Goal: Task Accomplishment & Management: Manage account settings

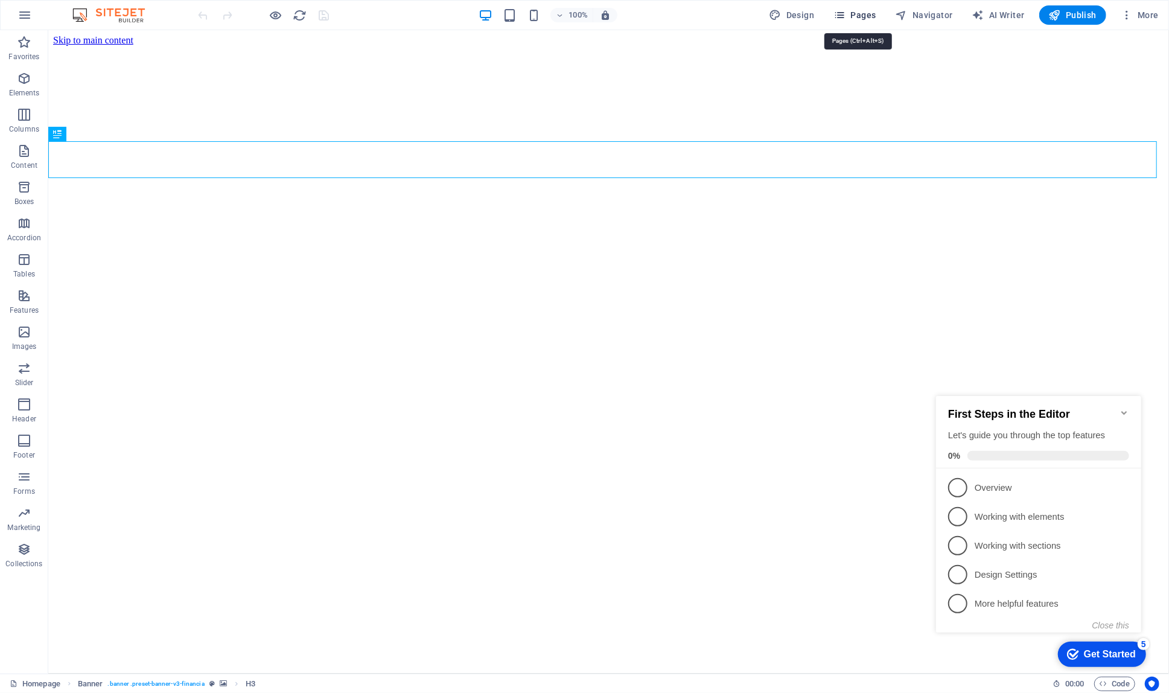
click at [863, 14] on span "Pages" at bounding box center [855, 15] width 42 height 12
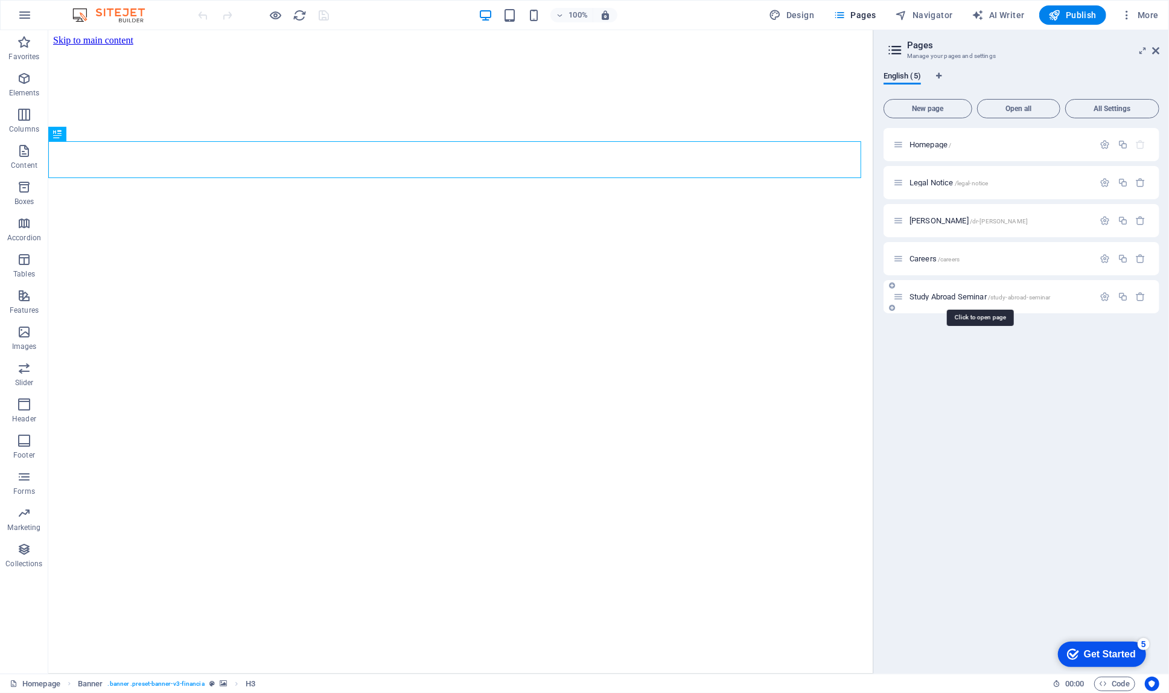
click at [934, 295] on span "Study Abroad Seminar /study-abroad-seminar" at bounding box center [980, 296] width 141 height 9
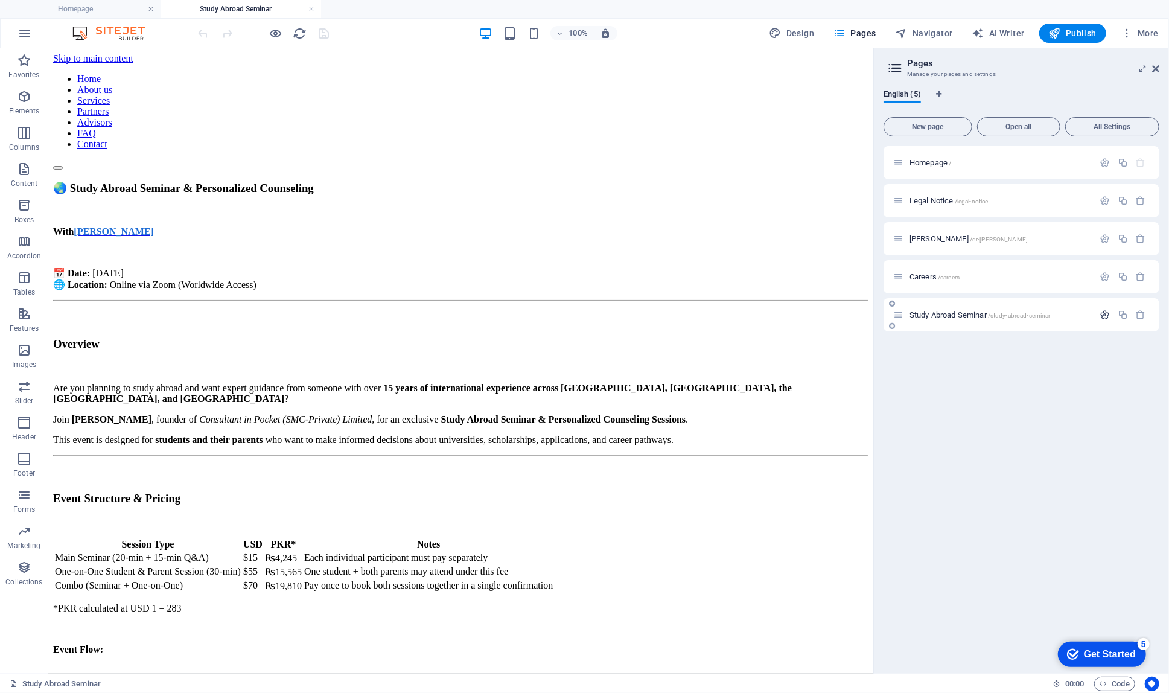
click at [1104, 314] on icon "button" at bounding box center [1105, 315] width 10 height 10
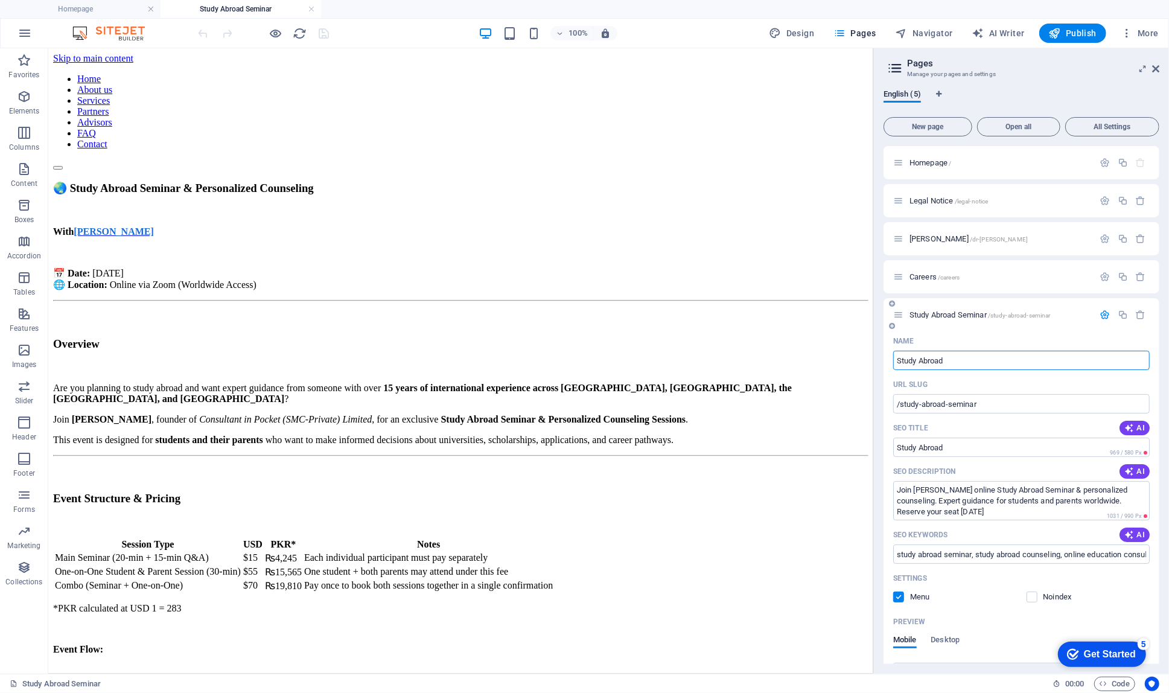
type input "Study Abroad"
type input "/study-abroad"
type input "Study Abroad Webinar"
type input "/study-abroad-webinar"
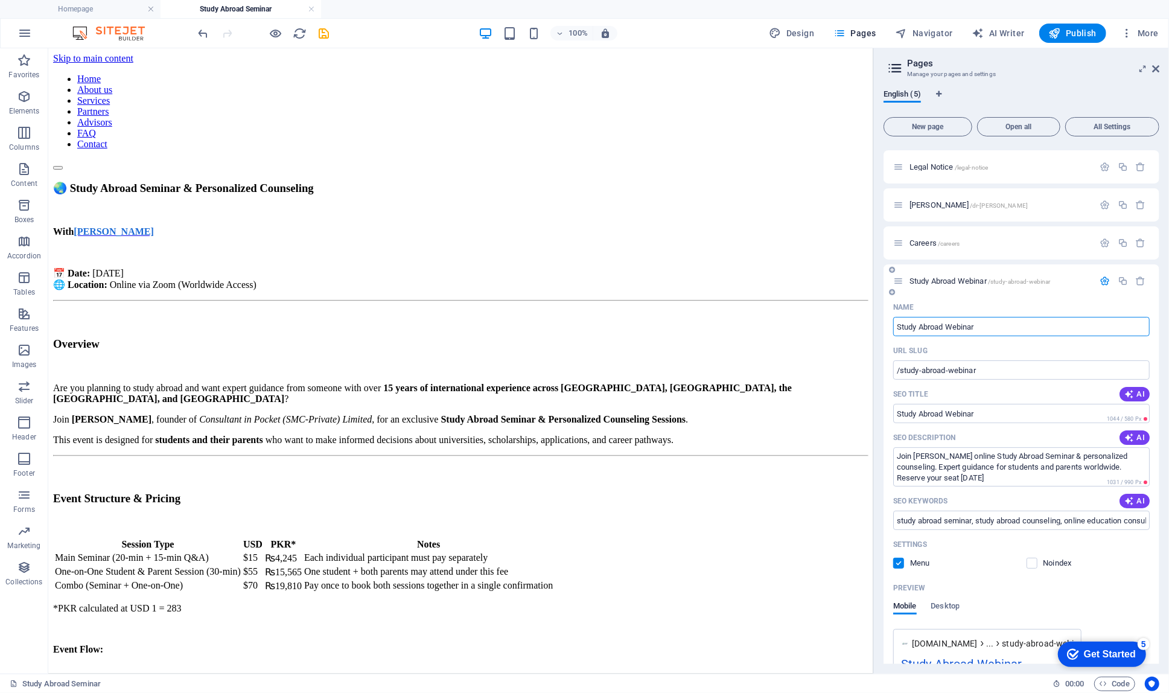
scroll to position [40, 0]
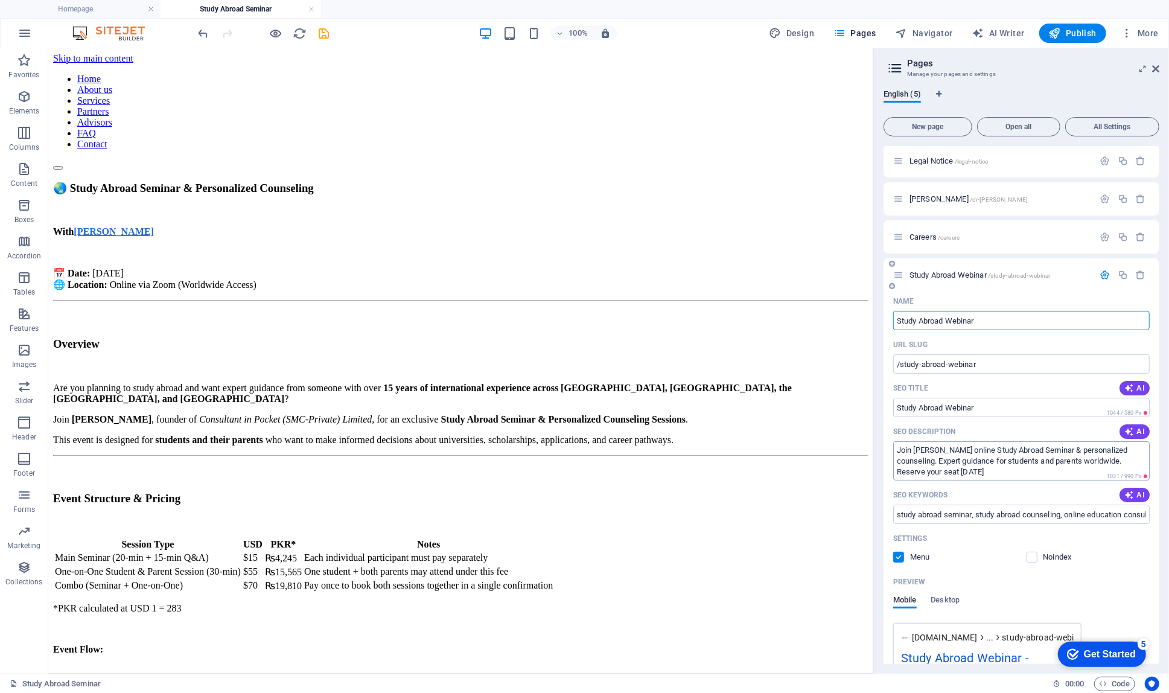
type input "Study Abroad Webinar"
click at [1093, 452] on textarea "Join [PERSON_NAME] online Study Abroad Seminar & personalized counseling. Exper…" at bounding box center [1021, 460] width 257 height 39
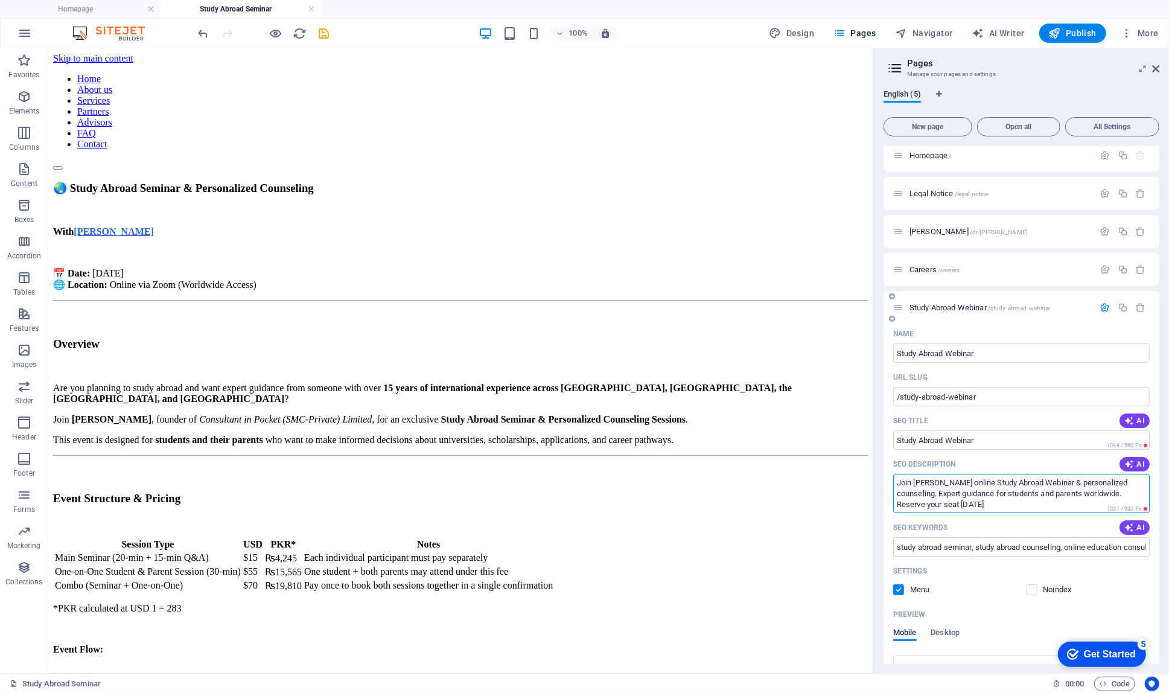
scroll to position [0, 0]
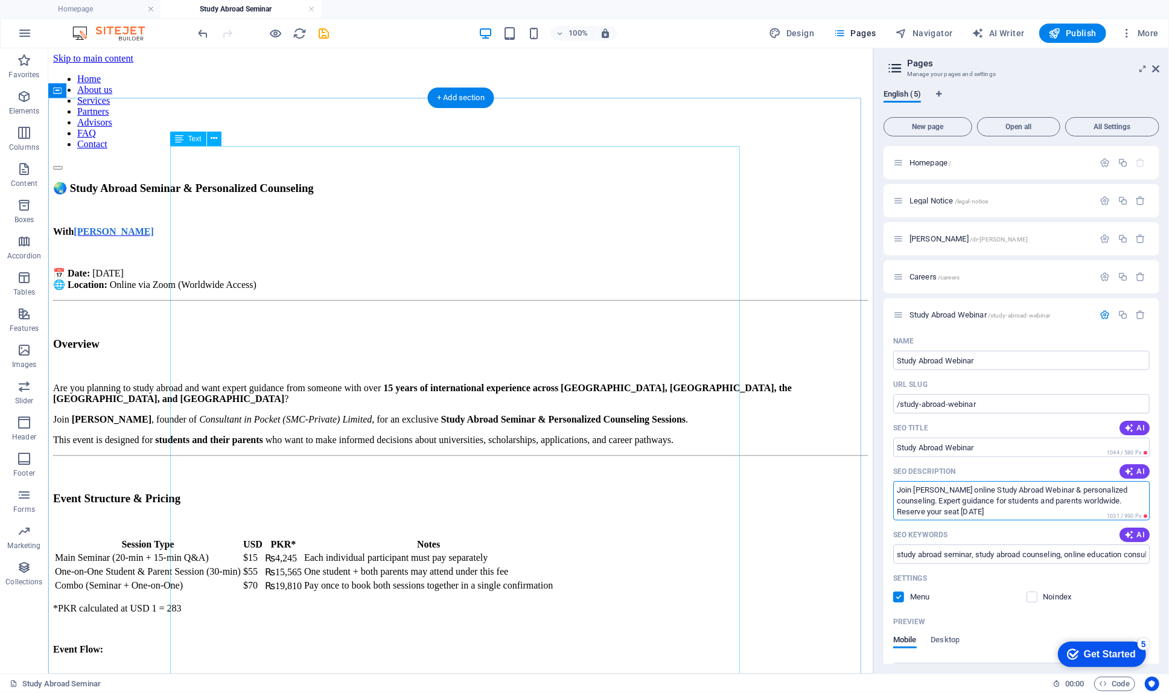
type textarea "Join [PERSON_NAME] online Study Abroad Webinar & personalized counseling. Exper…"
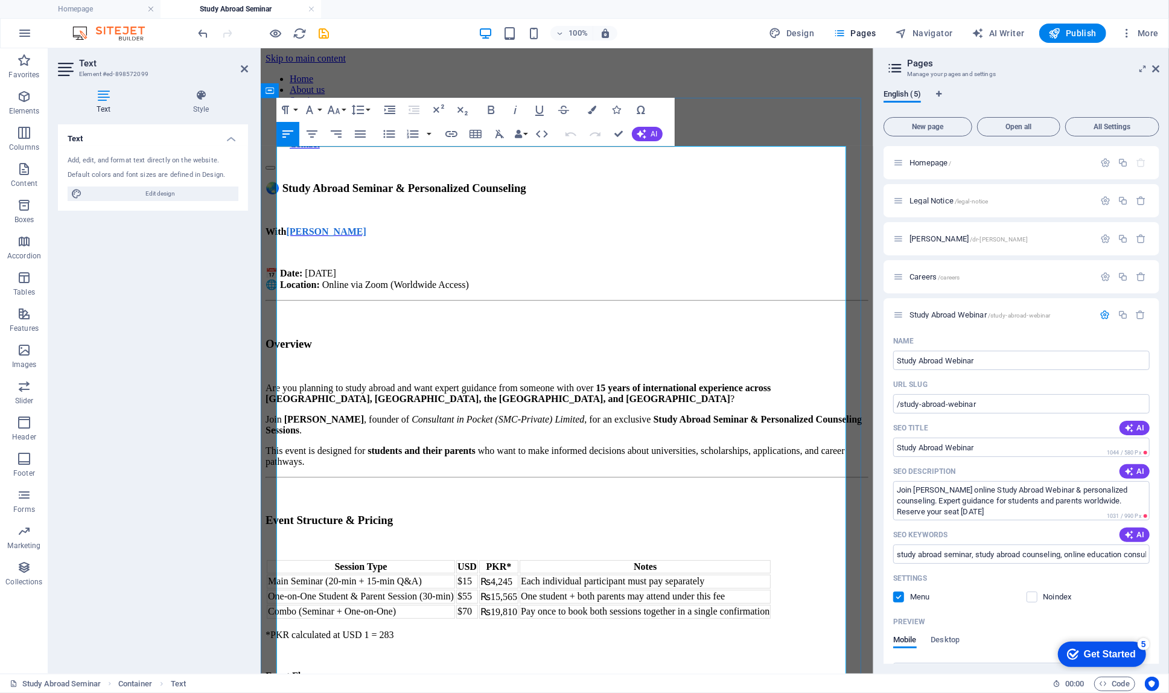
click at [455, 181] on h3 "🌏 Study Abroad Seminar & Personalized Counseling" at bounding box center [566, 187] width 603 height 13
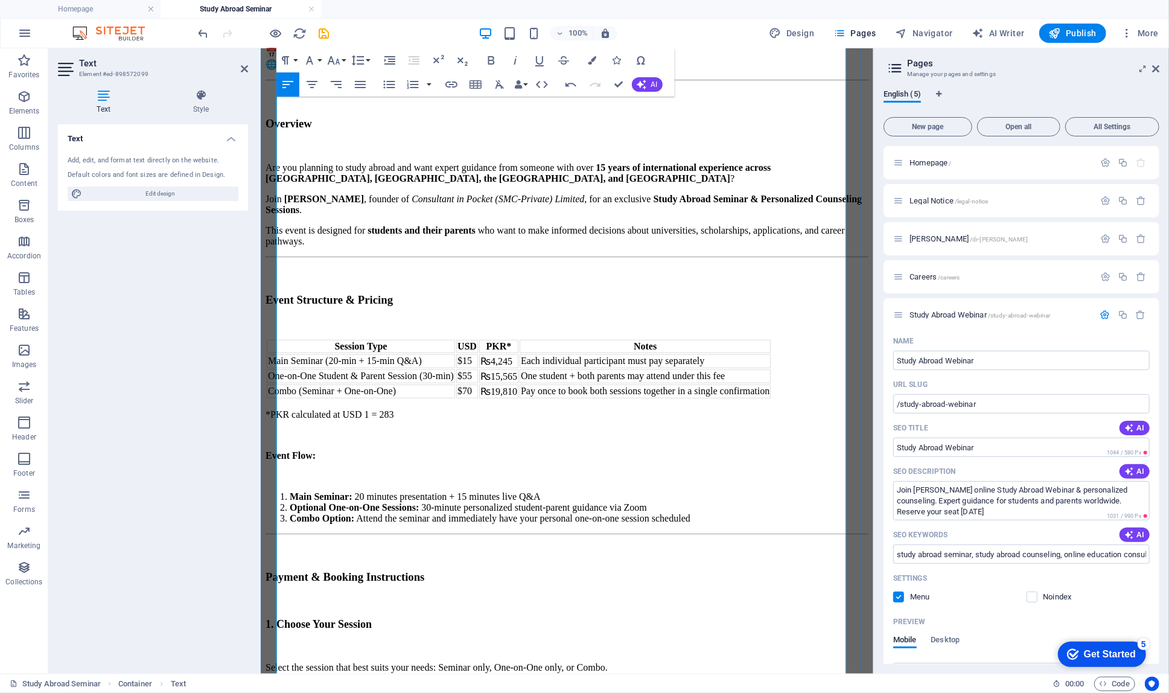
scroll to position [222, 0]
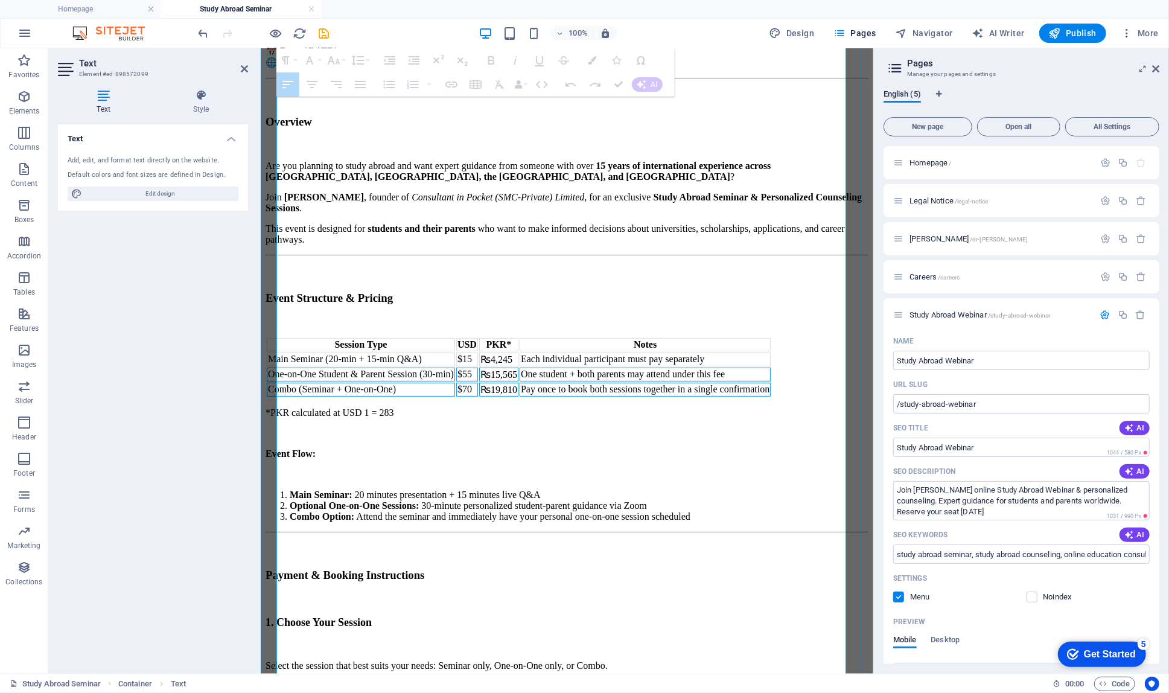
drag, startPoint x: 633, startPoint y: 340, endPoint x: 362, endPoint y: 301, distance: 273.9
click at [362, 352] on tbody "Main Seminar (20-min + 15-min Q&A) $15 ₨4,245 Each individual participant must …" at bounding box center [518, 374] width 504 height 44
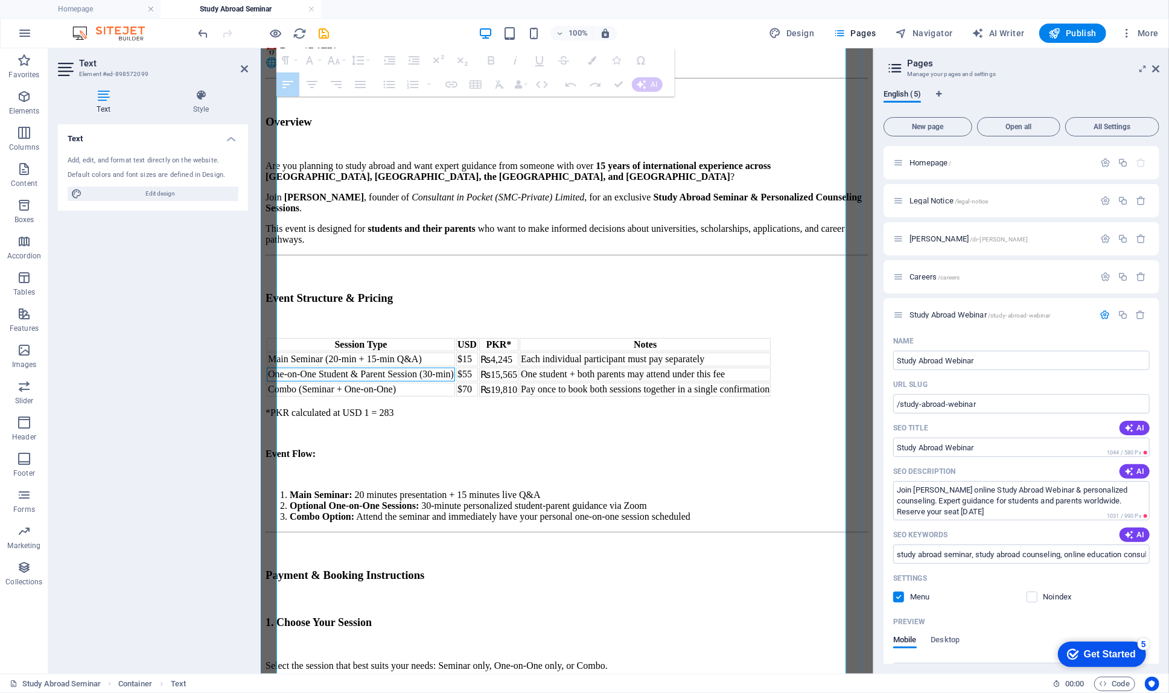
drag, startPoint x: 280, startPoint y: 290, endPoint x: 480, endPoint y: 296, distance: 200.5
click at [455, 367] on td "One-on-One Student & Parent Session (30-min)" at bounding box center [360, 374] width 188 height 14
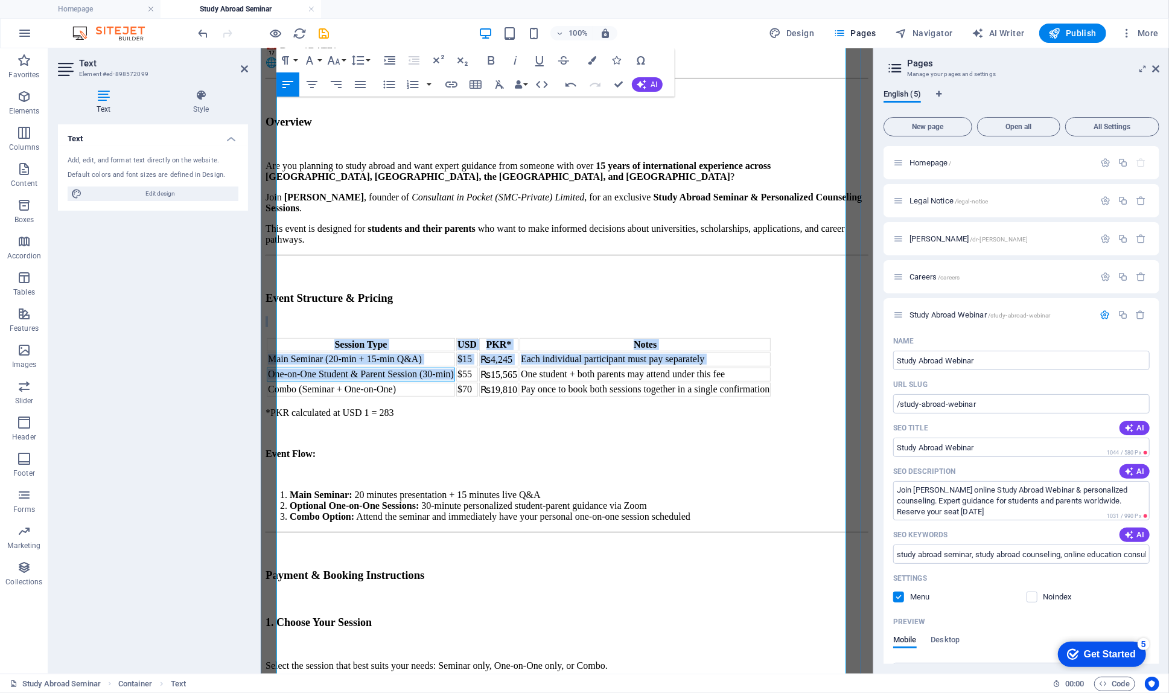
drag, startPoint x: 318, startPoint y: 307, endPoint x: 275, endPoint y: 294, distance: 44.7
click at [275, 367] on td "One-on-One Student & Parent Session (30-min)" at bounding box center [360, 374] width 188 height 14
click at [321, 367] on td "One-on-One Student & Parent Session (30-min)" at bounding box center [360, 374] width 188 height 14
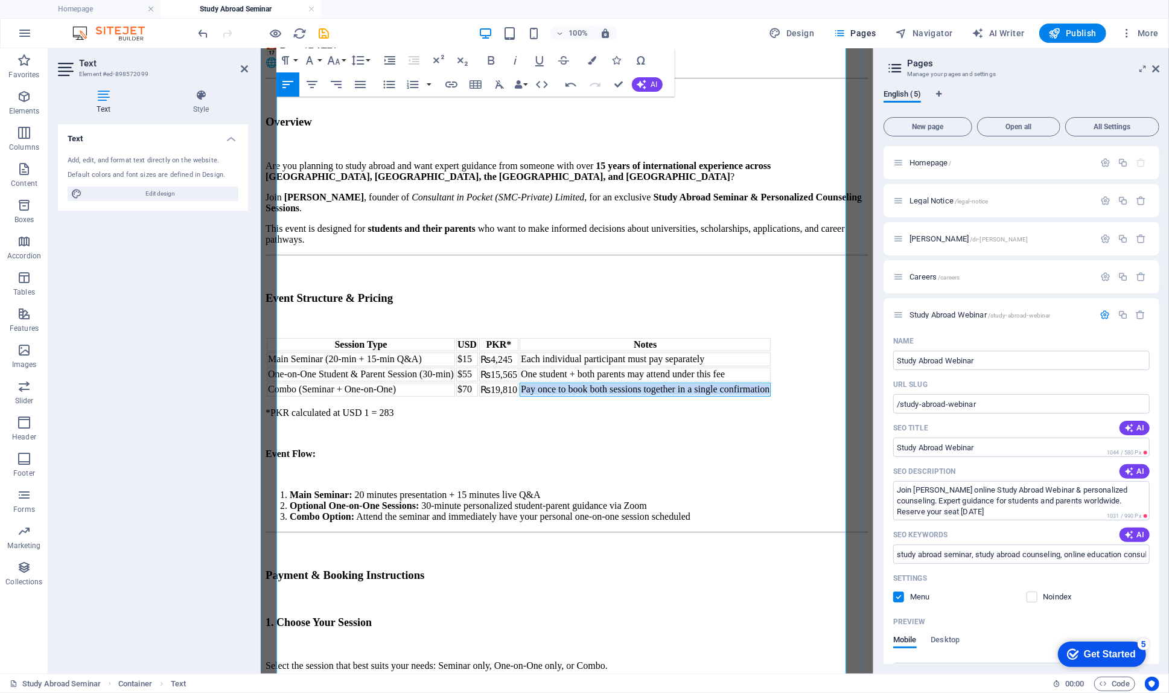
drag, startPoint x: 627, startPoint y: 336, endPoint x: 553, endPoint y: 322, distance: 75.5
click at [553, 382] on td "Pay once to book both sessions together in a single confirmation" at bounding box center [644, 389] width 251 height 14
click at [518, 382] on td "₨19,810" at bounding box center [498, 389] width 39 height 14
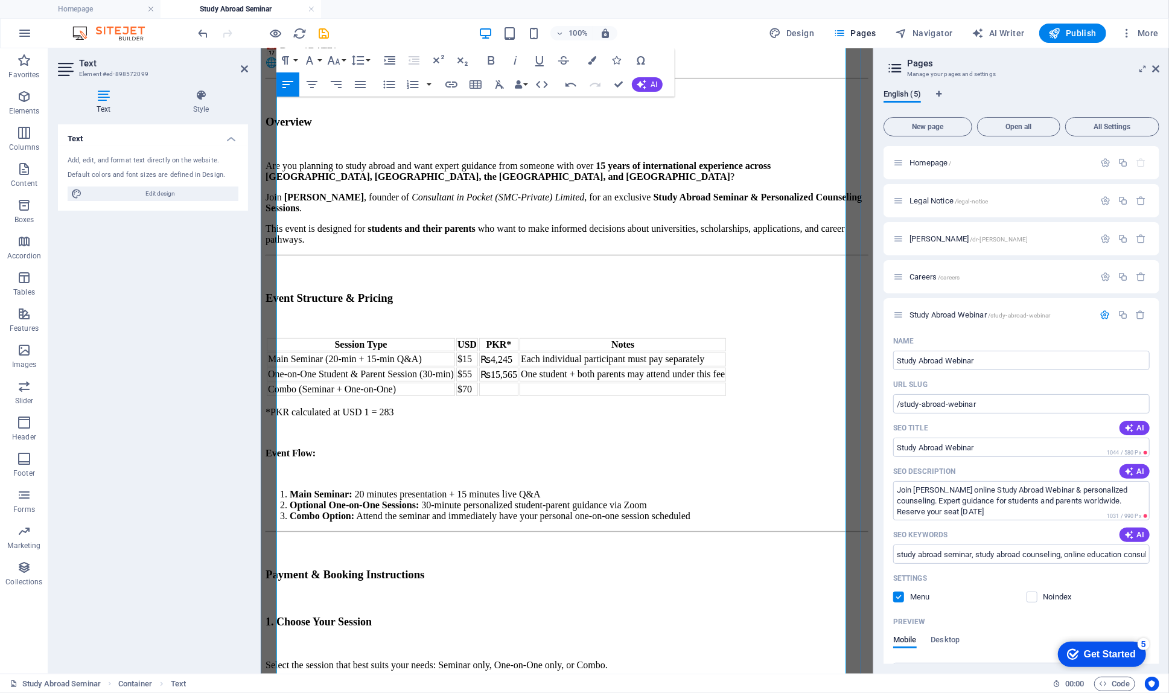
click at [477, 382] on td "$70" at bounding box center [467, 388] width 22 height 13
click at [455, 382] on td "Combo (Seminar + One-on-One)" at bounding box center [360, 388] width 188 height 13
click at [322, 266] on icon "button" at bounding box center [324, 271] width 7 height 10
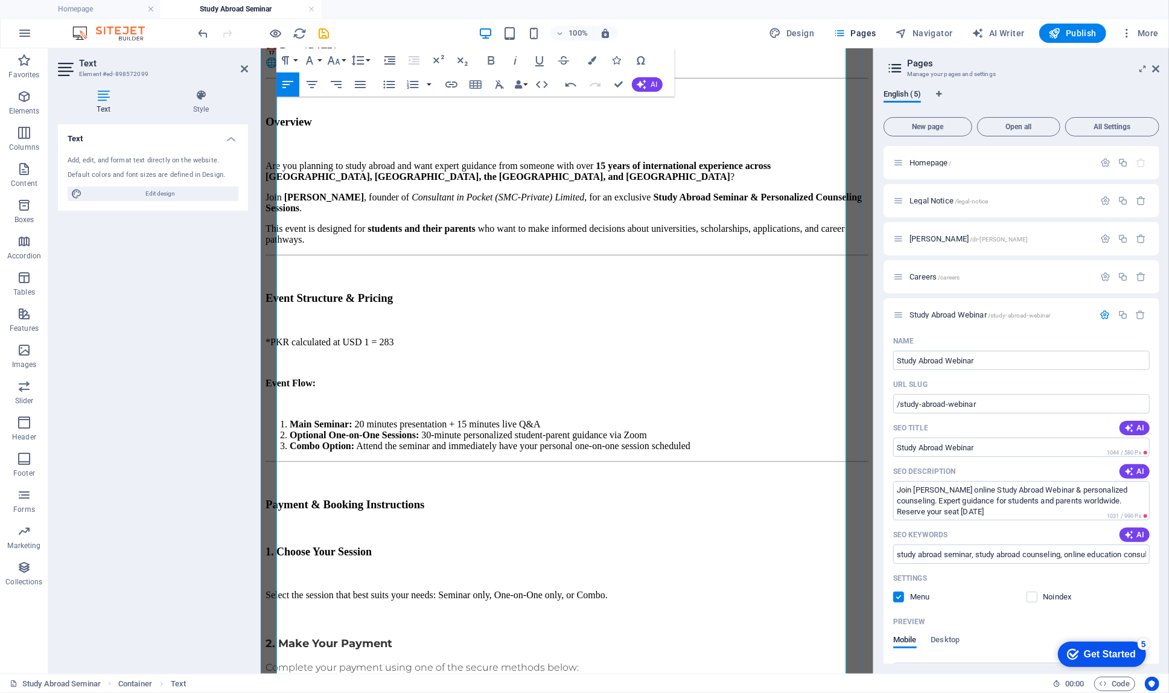
click at [435, 316] on p at bounding box center [566, 321] width 603 height 11
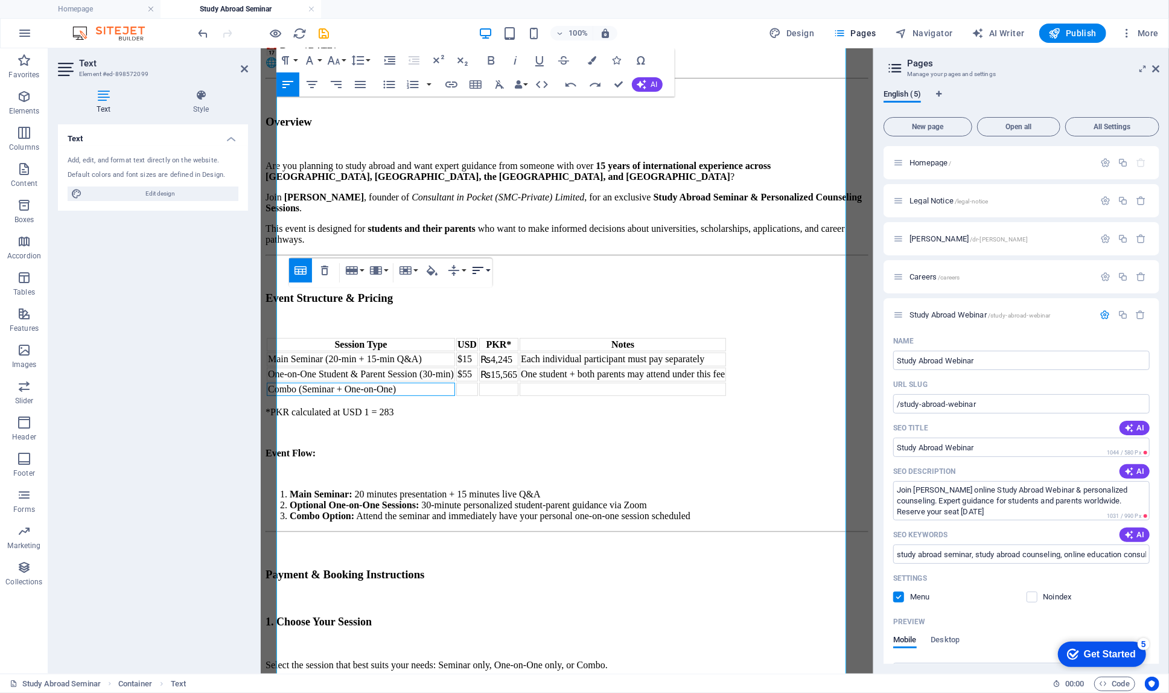
click at [485, 273] on icon "button" at bounding box center [478, 270] width 14 height 14
click at [443, 382] on td "Combo (Seminar + One-on-One)" at bounding box center [360, 388] width 188 height 13
drag, startPoint x: 321, startPoint y: 305, endPoint x: 436, endPoint y: 305, distance: 115.9
click at [436, 382] on td "Combo (Seminar + One-on-One)" at bounding box center [360, 388] width 188 height 13
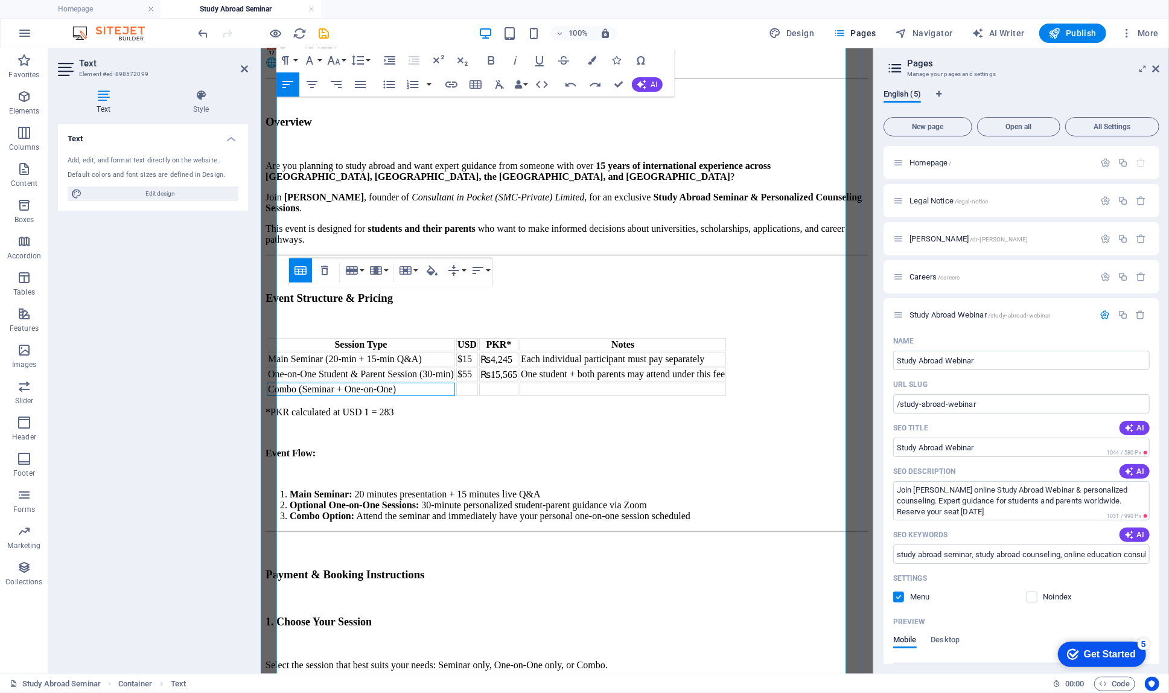
click at [436, 382] on td "Combo (Seminar + One-on-One)" at bounding box center [360, 388] width 188 height 13
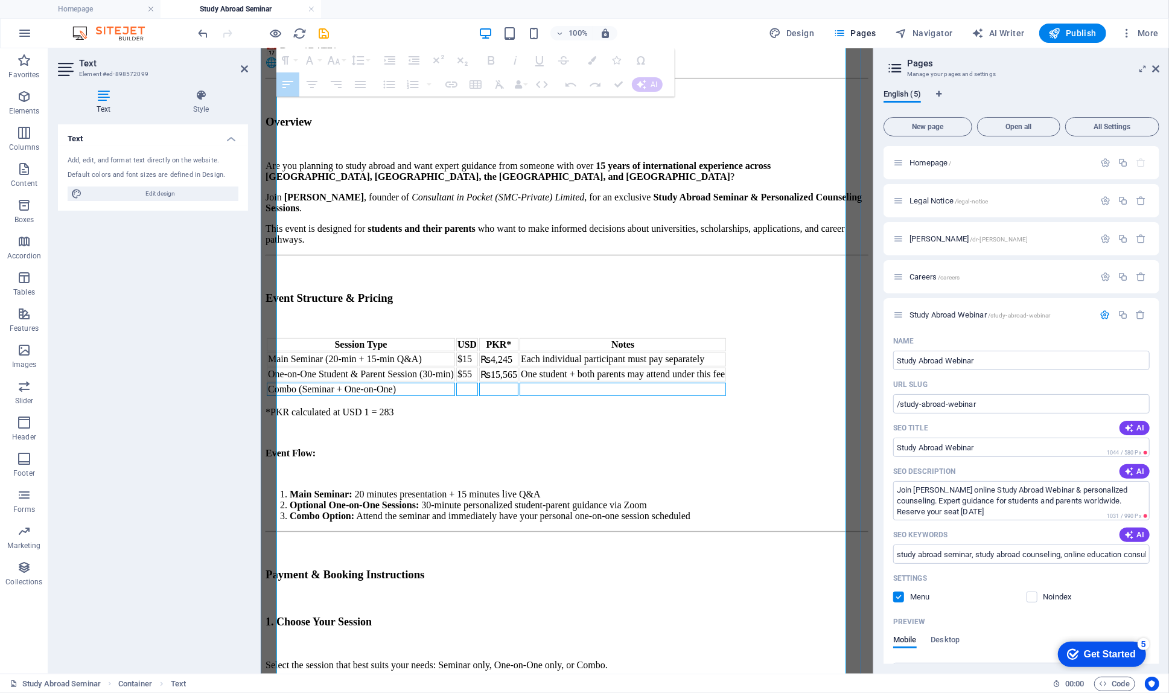
drag, startPoint x: 624, startPoint y: 299, endPoint x: 460, endPoint y: 302, distance: 164.2
click at [460, 382] on tr "Combo (Seminar + One-on-One)" at bounding box center [495, 388] width 459 height 13
click at [324, 272] on icon "button" at bounding box center [325, 270] width 14 height 14
click at [477, 367] on td "$55" at bounding box center [467, 374] width 22 height 14
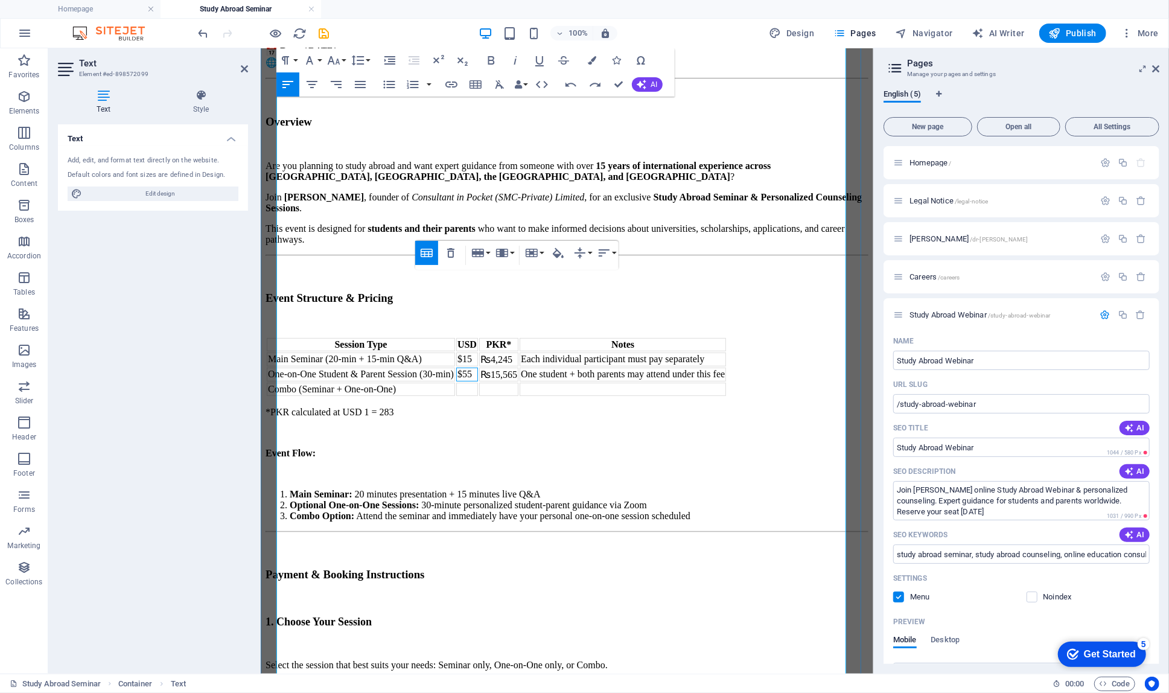
click at [337, 337] on th "Session Type" at bounding box center [360, 343] width 188 height 13
drag, startPoint x: 277, startPoint y: 255, endPoint x: 477, endPoint y: 263, distance: 199.9
click at [455, 337] on th "Session Type" at bounding box center [360, 343] width 188 height 13
click at [509, 427] on p at bounding box center [566, 432] width 603 height 11
click at [470, 427] on p at bounding box center [566, 432] width 603 height 11
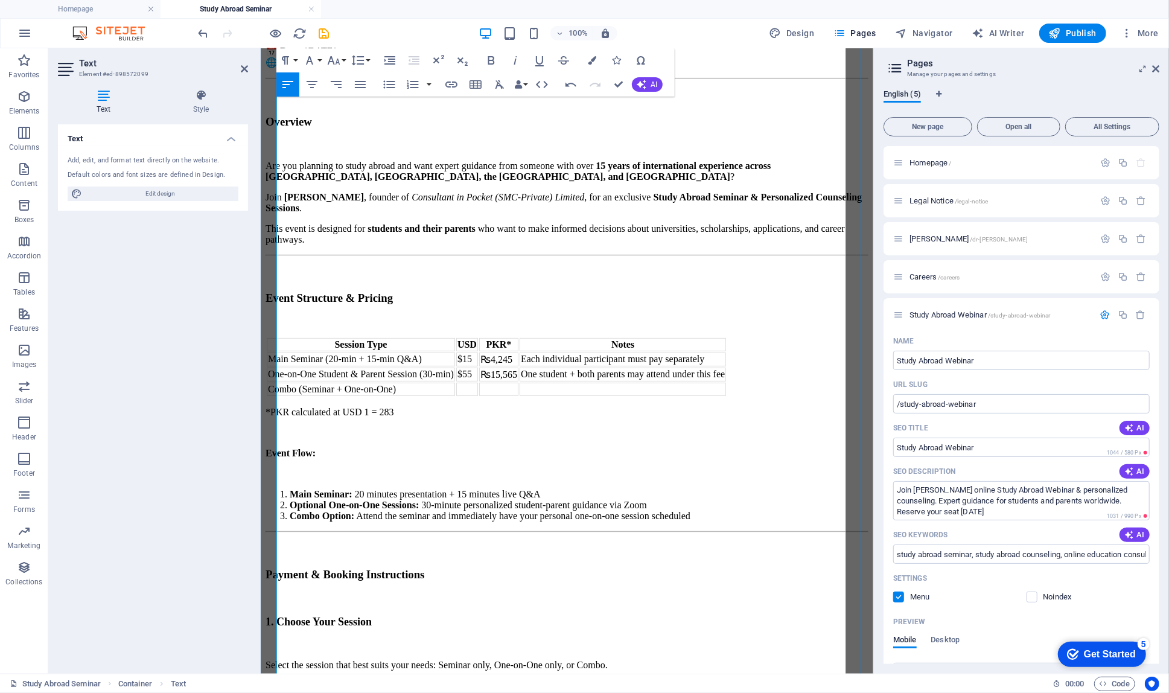
click at [452, 382] on td "Combo (Seminar + One-on-One)" at bounding box center [360, 388] width 188 height 13
click at [328, 275] on icon "button" at bounding box center [325, 270] width 14 height 14
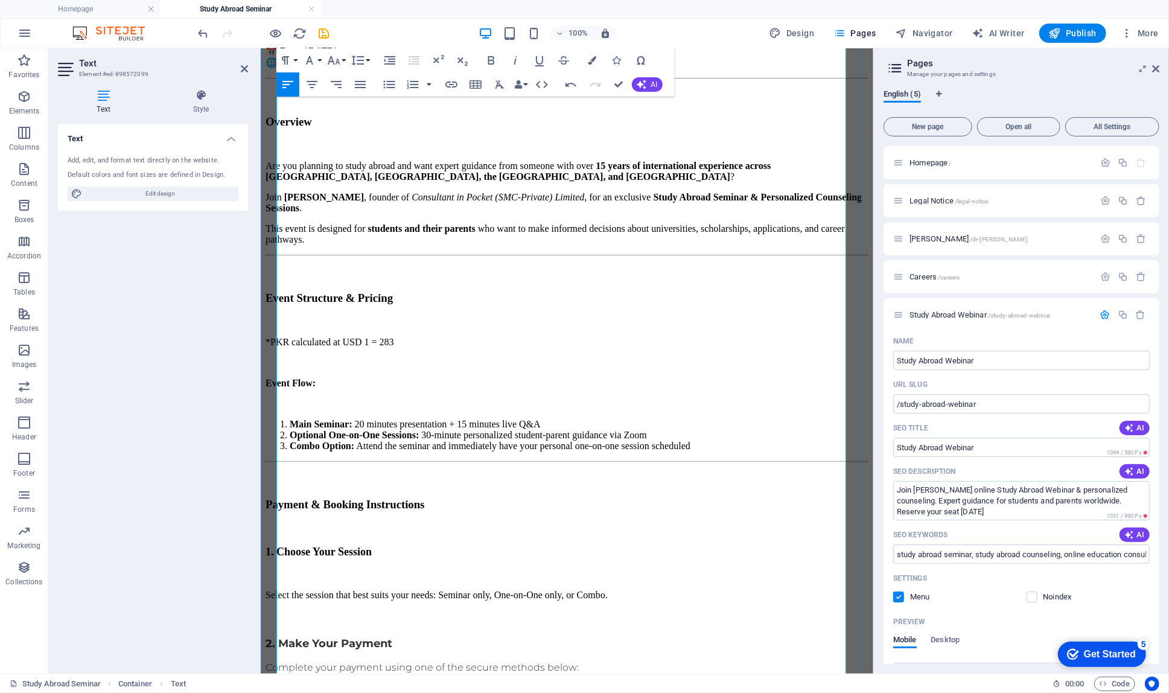
click at [479, 316] on p at bounding box center [566, 321] width 603 height 11
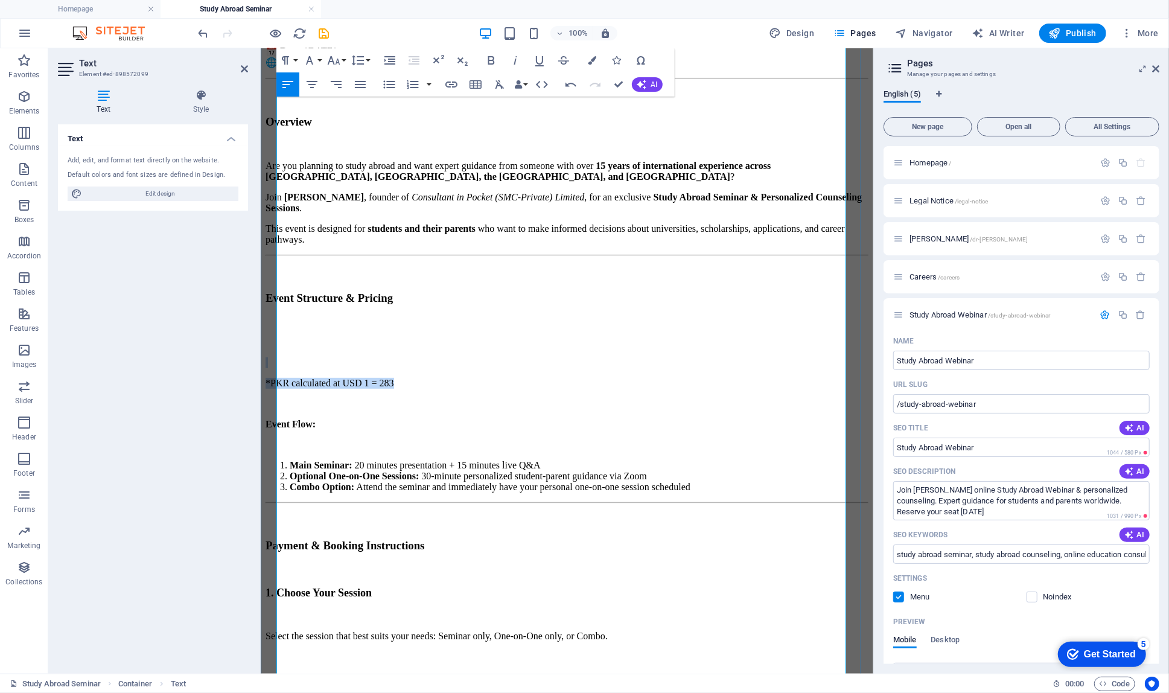
drag, startPoint x: 439, startPoint y: 279, endPoint x: 274, endPoint y: 268, distance: 165.1
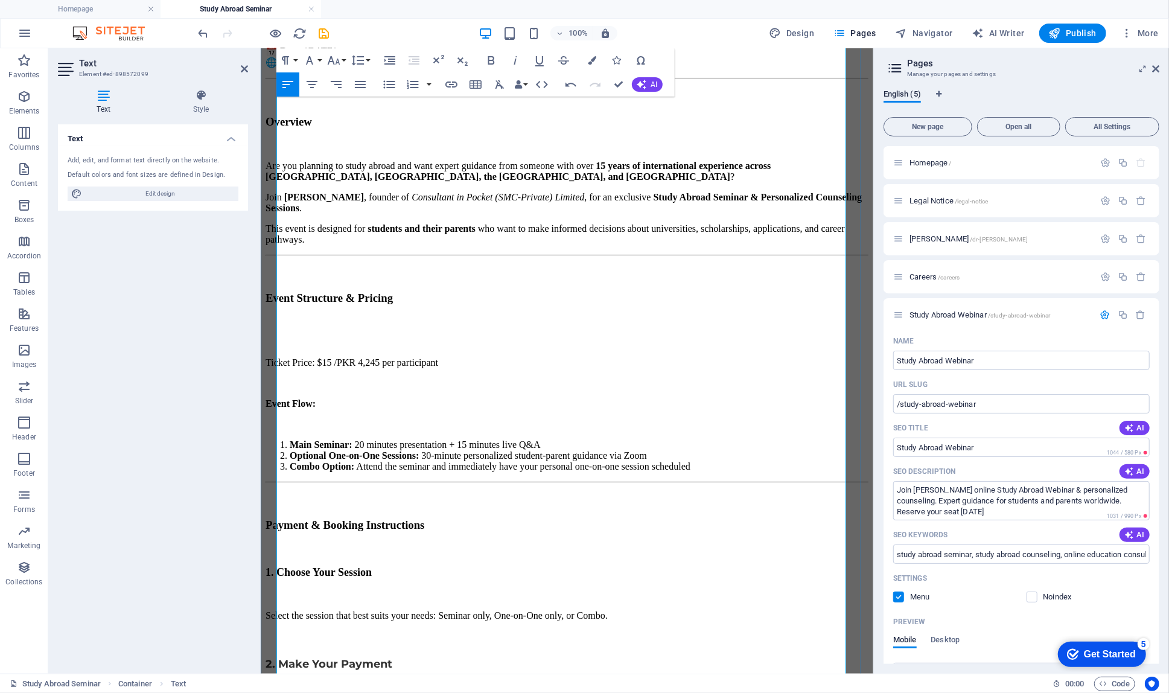
click at [311, 336] on p at bounding box center [566, 341] width 603 height 11
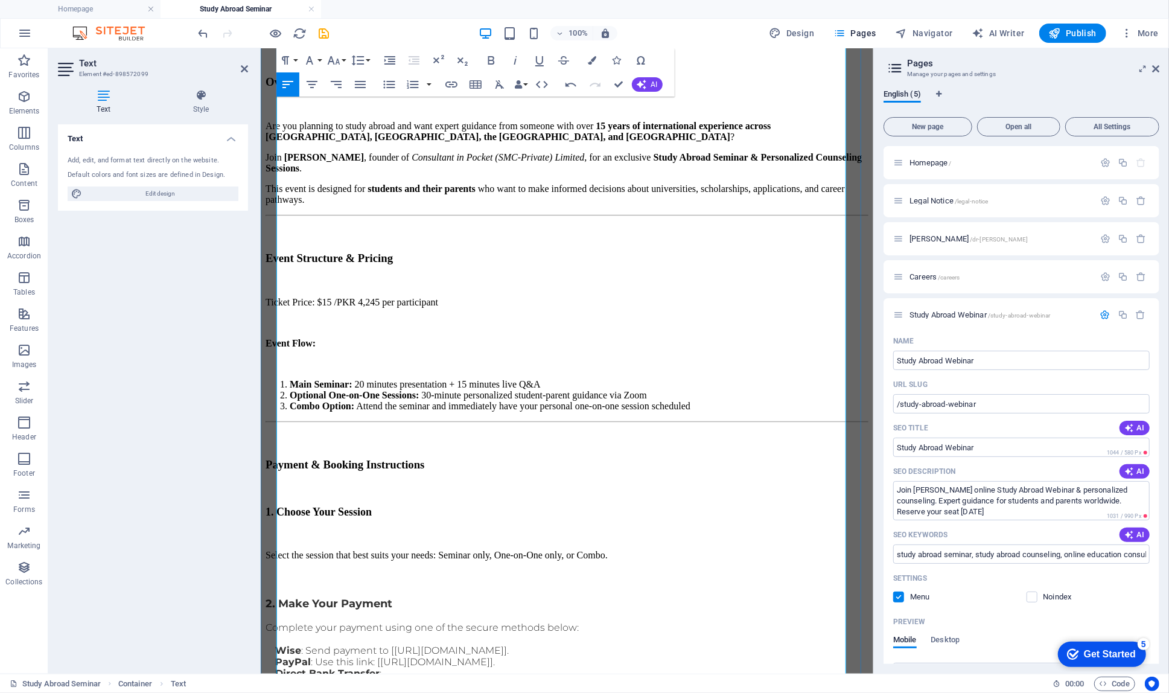
scroll to position [264, 0]
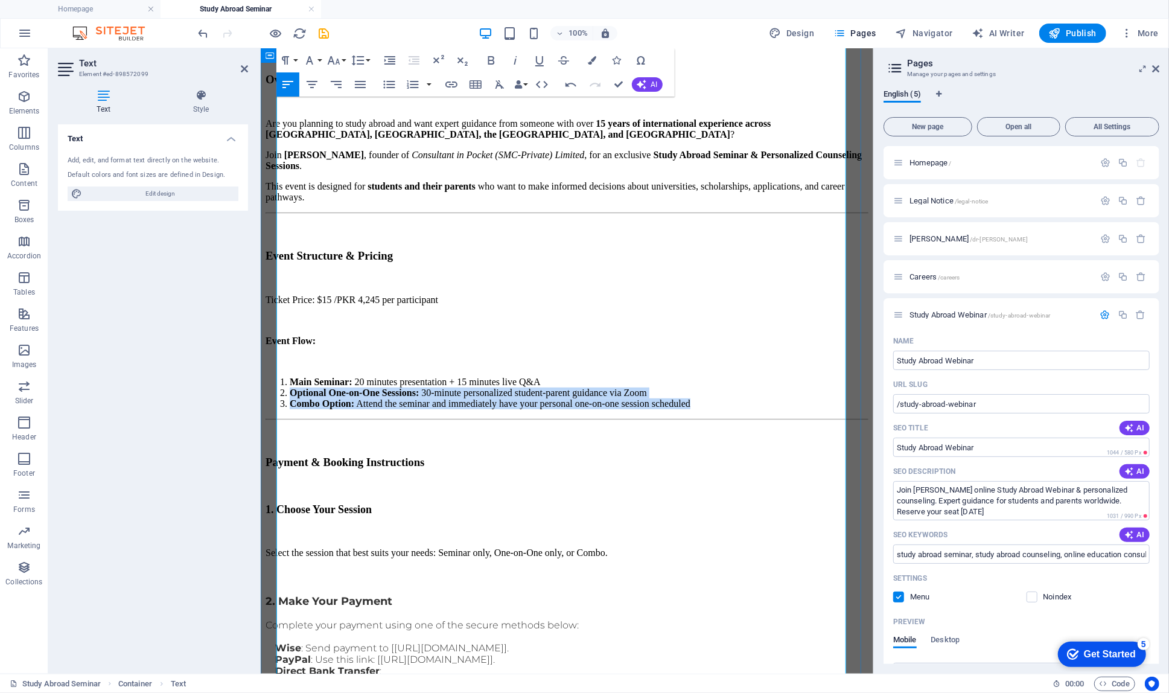
drag, startPoint x: 788, startPoint y: 307, endPoint x: 263, endPoint y: 292, distance: 526.0
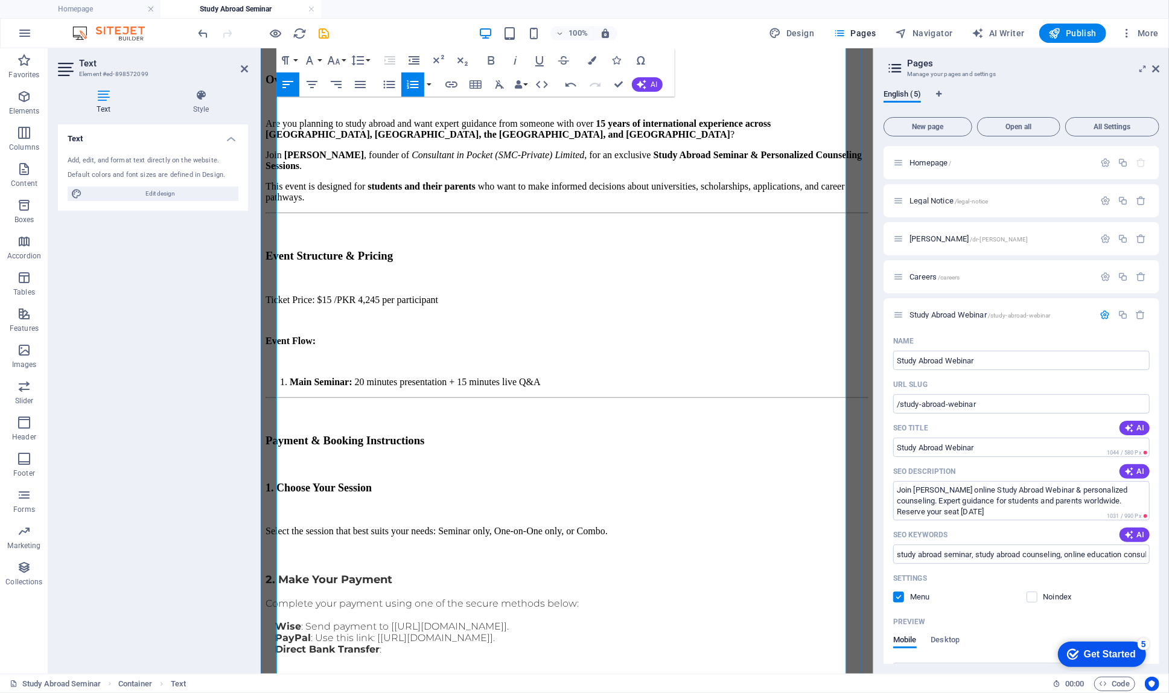
click at [328, 376] on strong "Main Seminar:" at bounding box center [320, 381] width 63 height 10
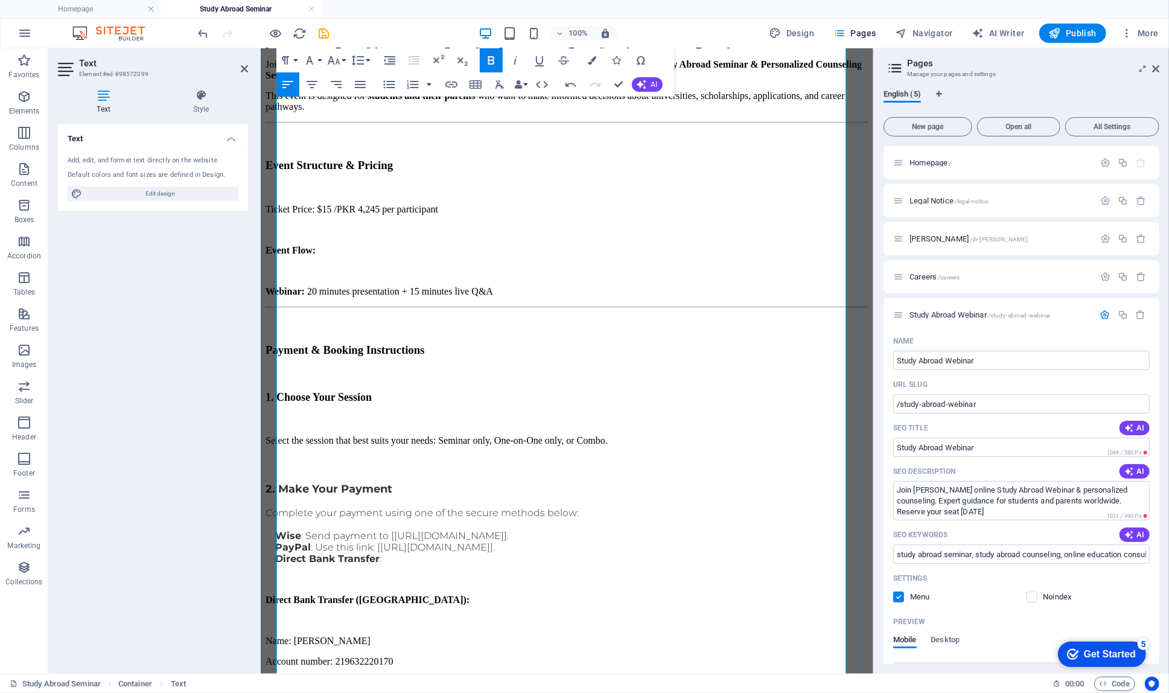
scroll to position [363, 0]
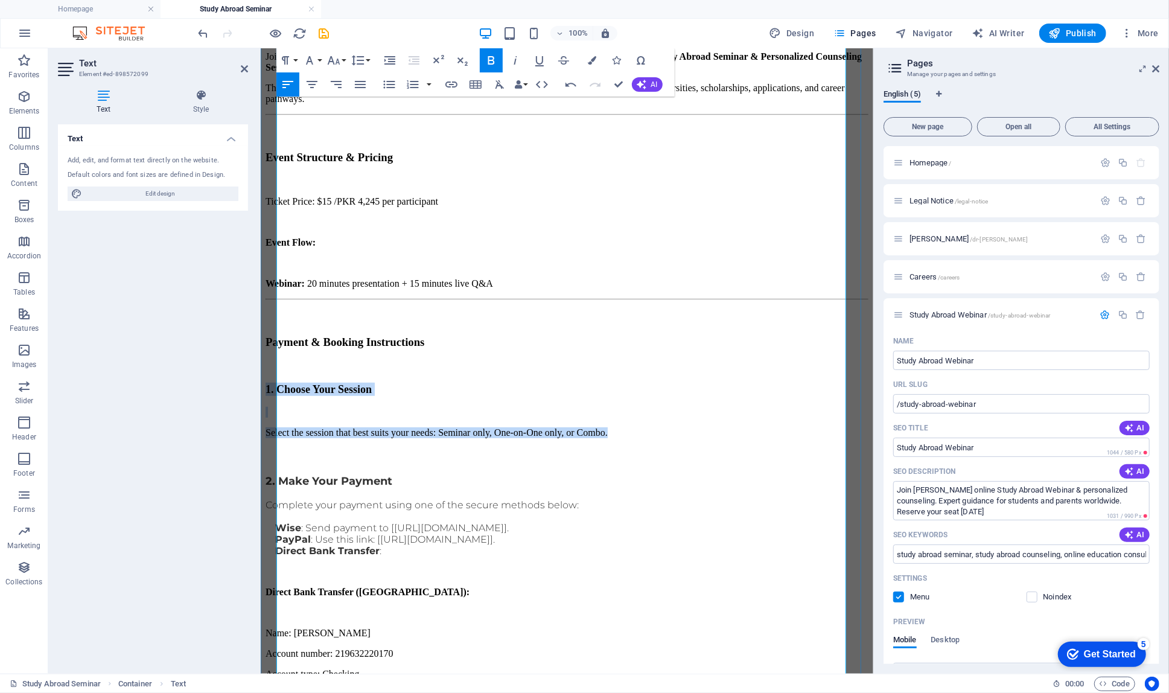
drag, startPoint x: 712, startPoint y: 295, endPoint x: 278, endPoint y: 265, distance: 435.1
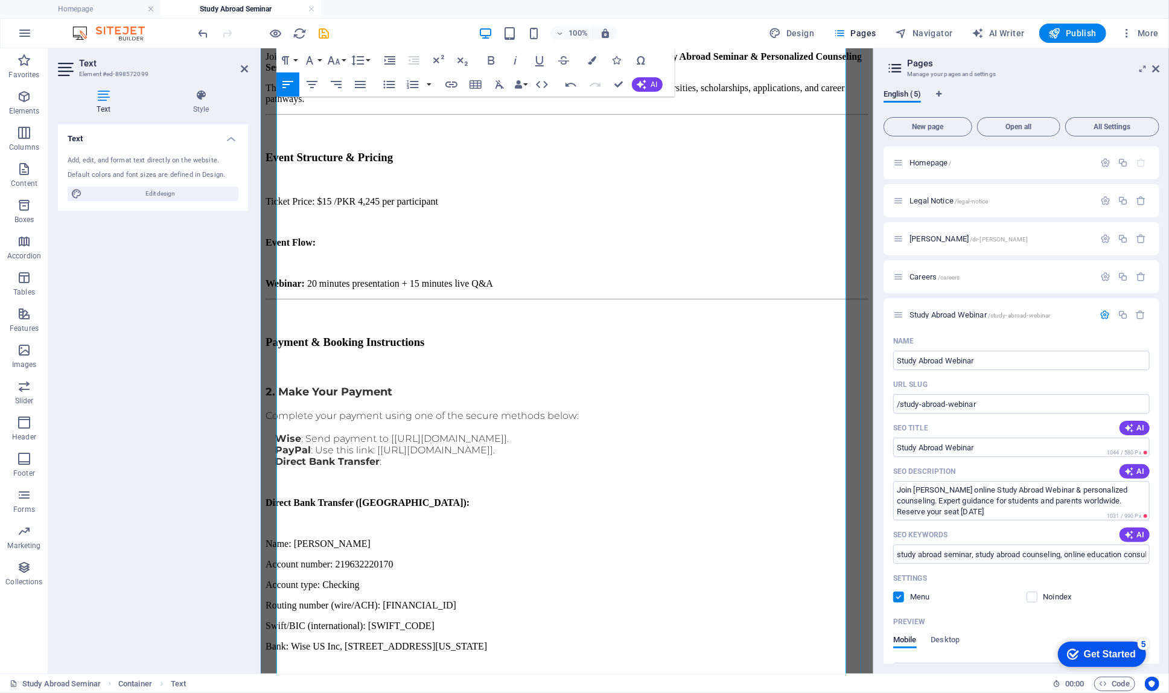
click at [321, 385] on span "2. Make Your Payment" at bounding box center [328, 391] width 127 height 13
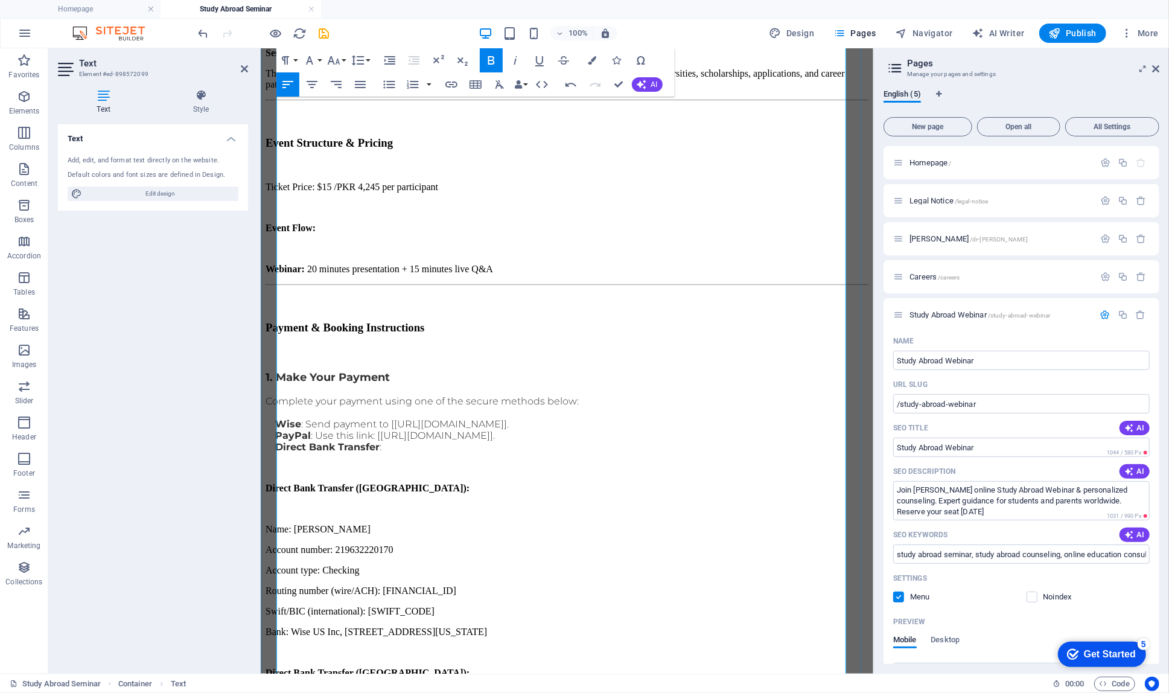
click at [578, 406] on p at bounding box center [566, 411] width 603 height 11
click at [650, 406] on p at bounding box center [566, 411] width 603 height 11
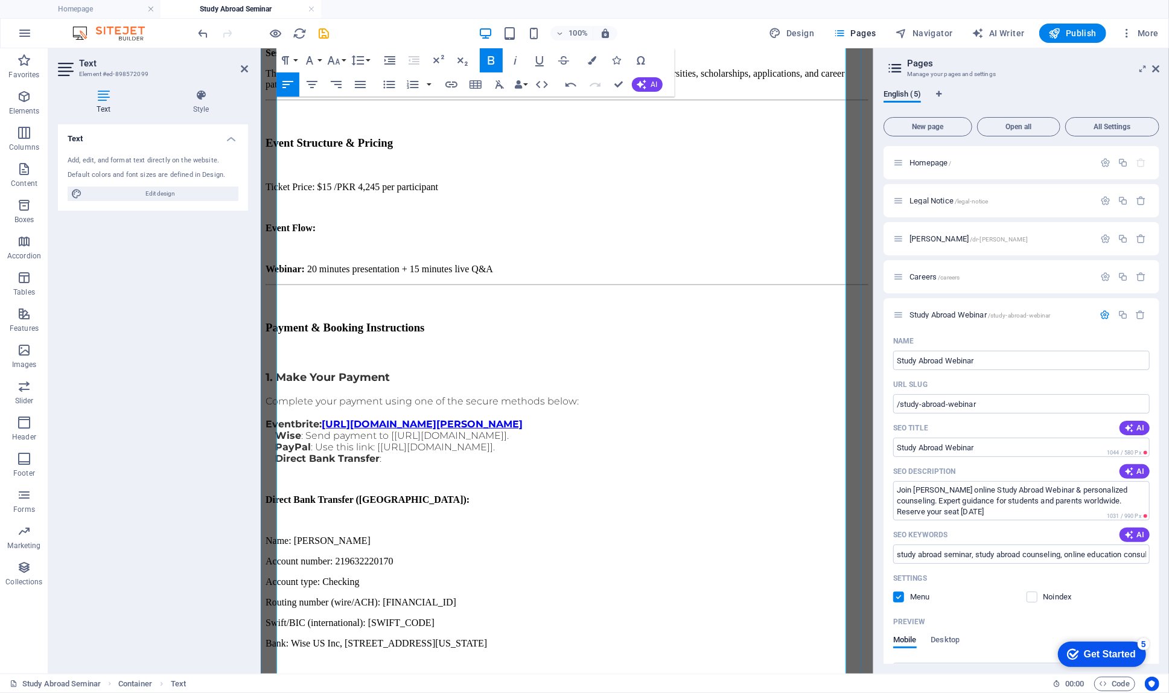
scroll to position [658, 5]
drag, startPoint x: 403, startPoint y: 329, endPoint x: 333, endPoint y: 316, distance: 70.6
click at [333, 418] on p "Eventbrite: [URL][DOMAIN_NAME][PERSON_NAME]" at bounding box center [566, 423] width 603 height 11
click at [493, 65] on icon "button" at bounding box center [491, 60] width 14 height 14
click at [508, 473] on p at bounding box center [566, 478] width 603 height 11
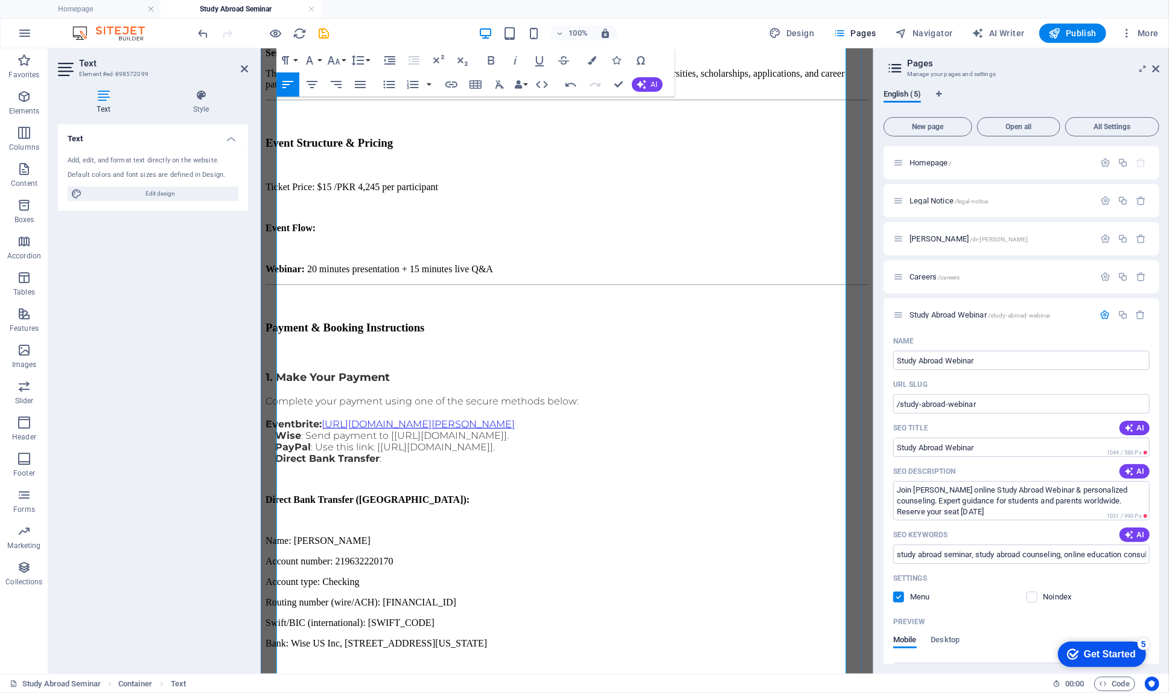
click at [275, 418] on strong "Eventbrite:" at bounding box center [293, 423] width 56 height 11
click at [389, 86] on icon "button" at bounding box center [389, 84] width 14 height 14
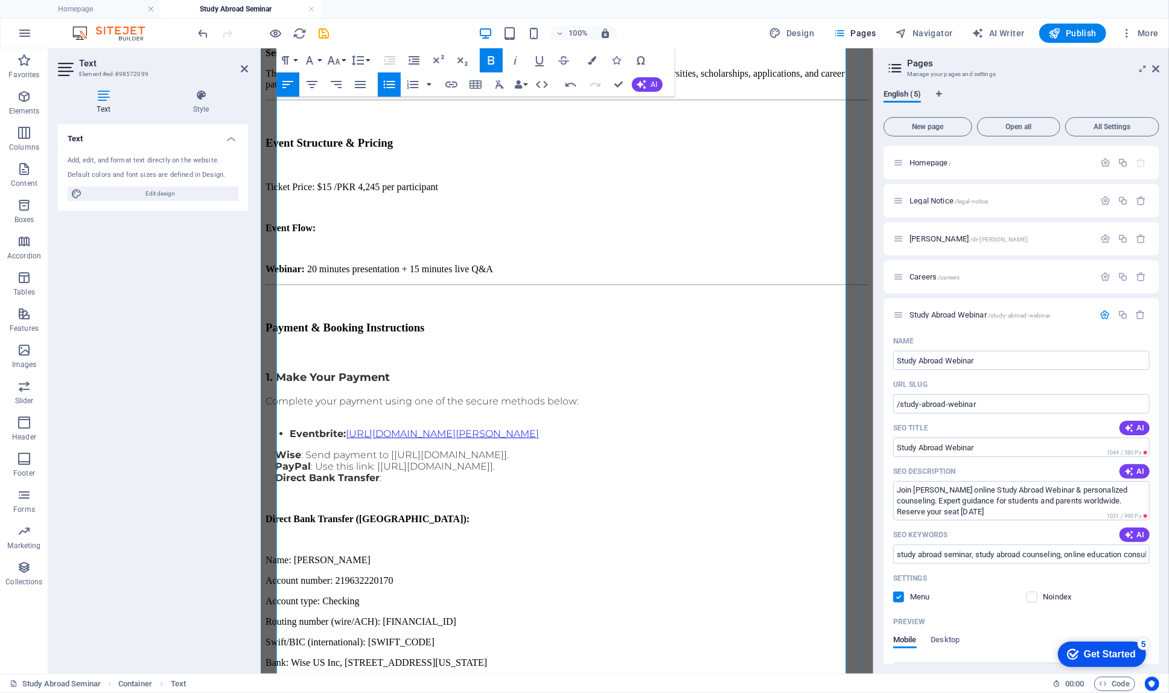
click at [424, 493] on p at bounding box center [566, 498] width 603 height 11
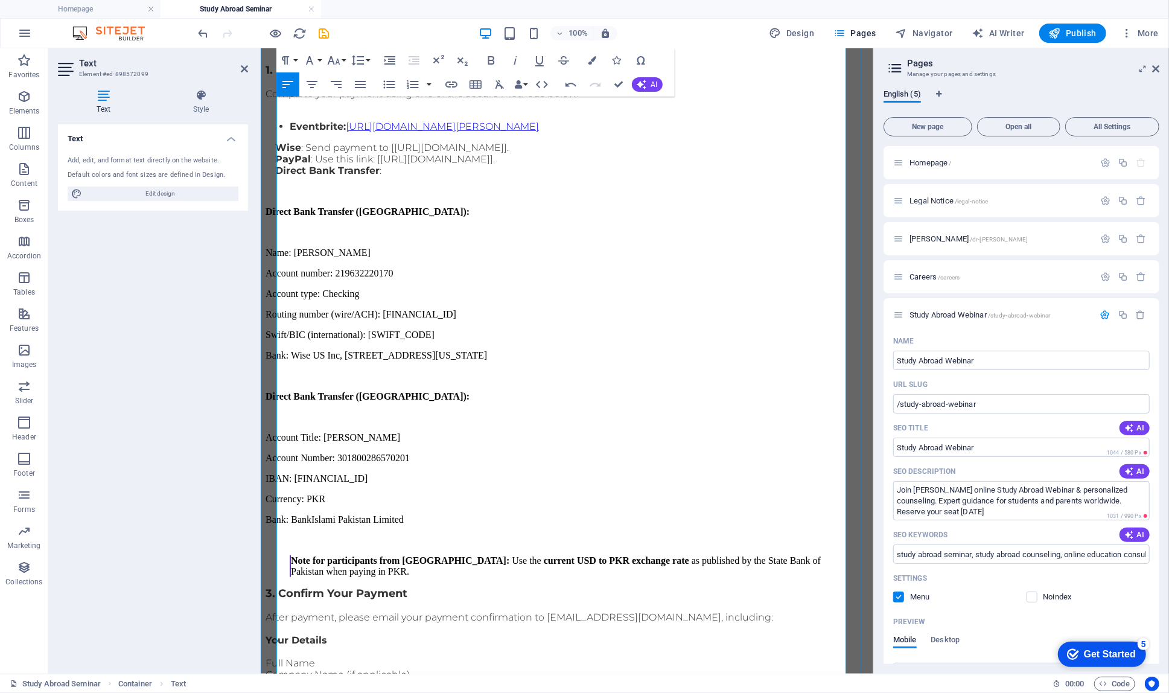
scroll to position [695, 0]
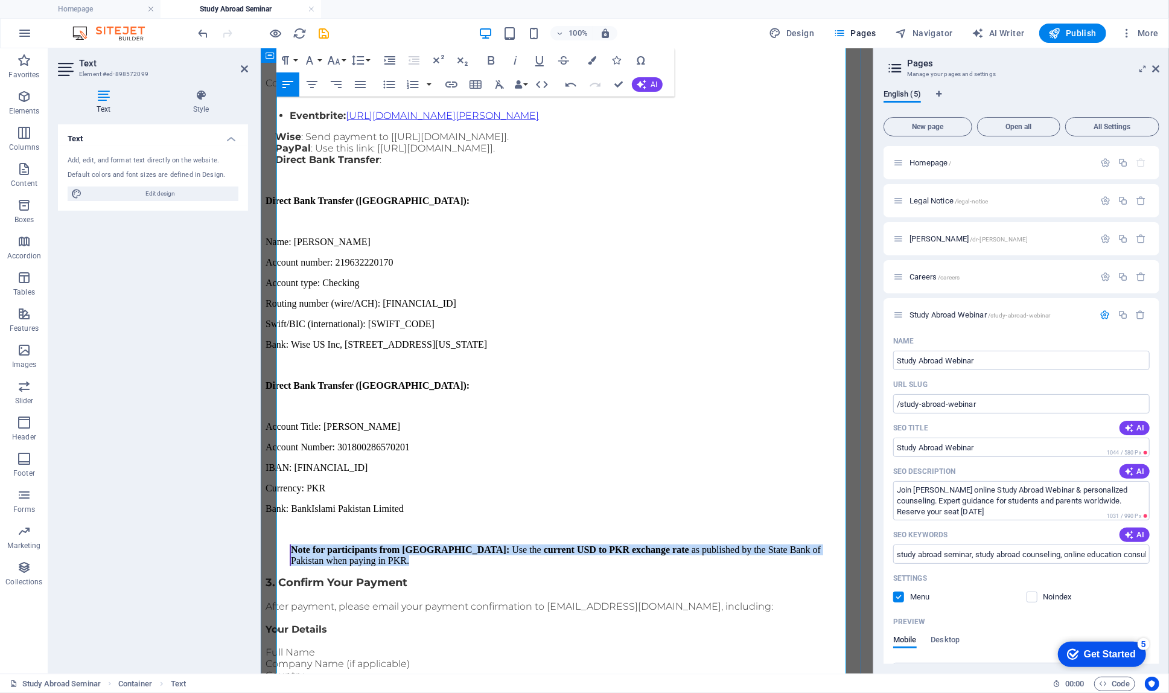
drag, startPoint x: 453, startPoint y: 366, endPoint x: 263, endPoint y: 342, distance: 191.1
click at [265, 342] on div "🌏 Study Abroad Webinar & Personalized Counseling With [PERSON_NAME] 📅 Date: [DA…" at bounding box center [566, 513] width 603 height 2054
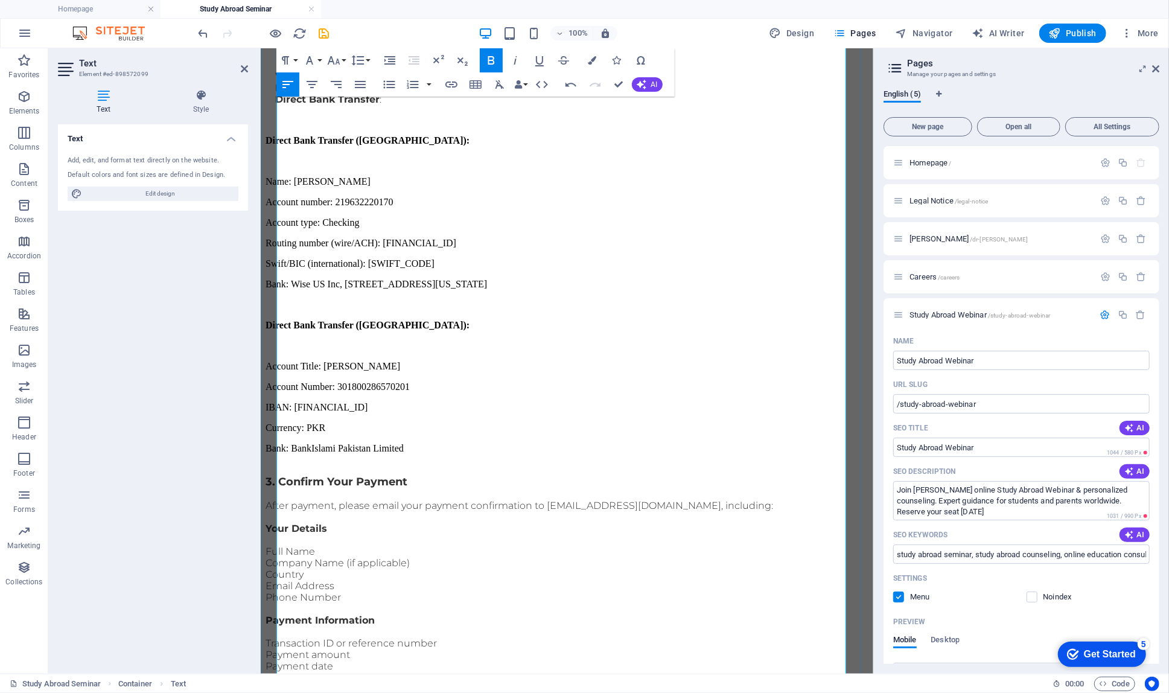
scroll to position [761, 0]
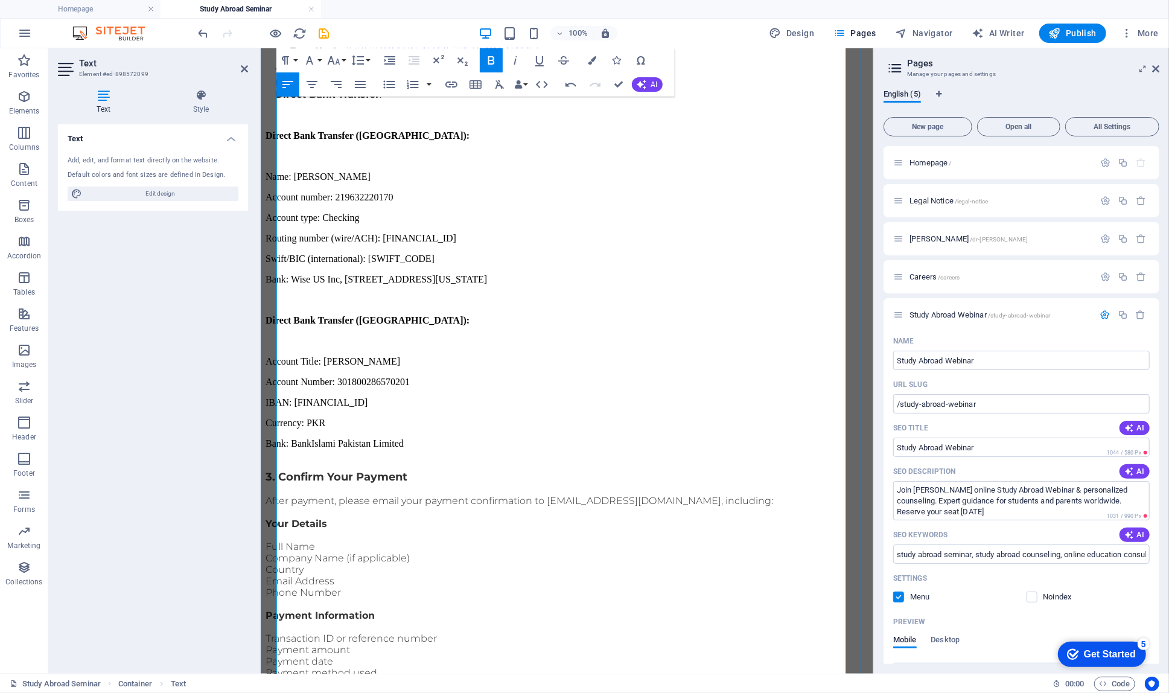
click at [539, 494] on p "After payment, please email your payment confirmation to [EMAIL_ADDRESS][DOMAIN…" at bounding box center [566, 499] width 603 height 11
click at [578, 517] on p "Your Details" at bounding box center [566, 522] width 603 height 11
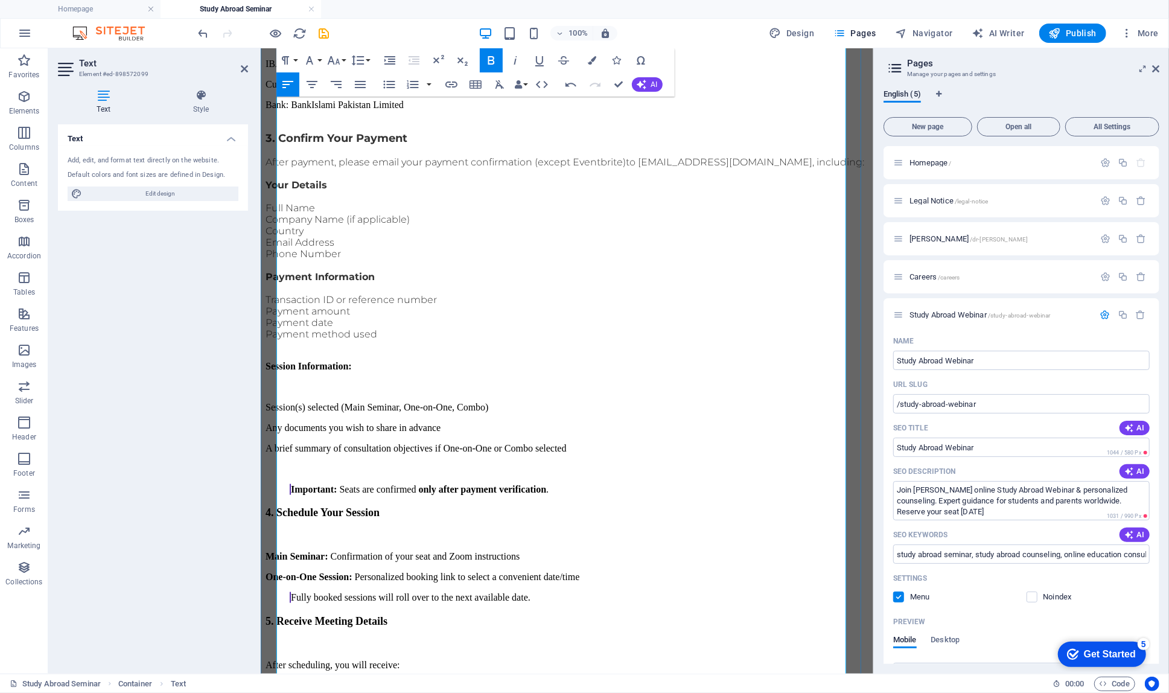
scroll to position [1111, 0]
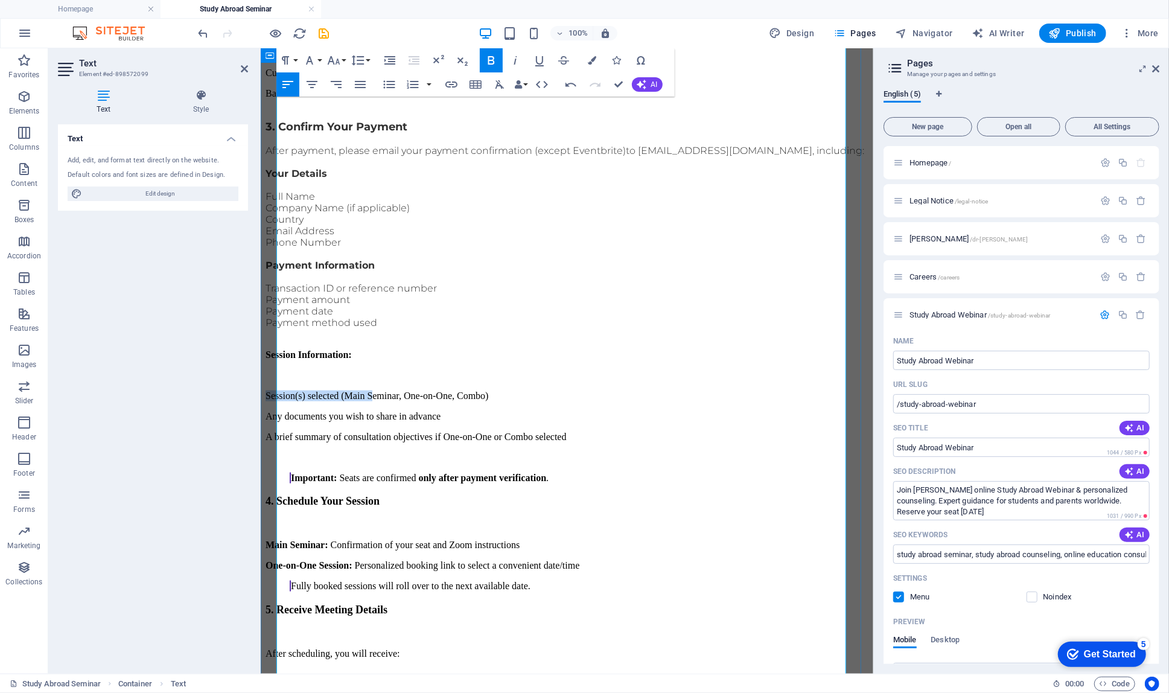
drag, startPoint x: 404, startPoint y: 281, endPoint x: 269, endPoint y: 279, distance: 135.8
click at [269, 279] on div "🌏 Study Abroad Webinar & Personalized Counseling With [PERSON_NAME] 📅 Date: [DA…" at bounding box center [566, 76] width 603 height 2013
drag, startPoint x: 438, startPoint y: 277, endPoint x: 324, endPoint y: 276, distance: 113.5
click at [324, 390] on p "Webinar, One-on-One, Combo)" at bounding box center [566, 395] width 603 height 11
drag, startPoint x: 568, startPoint y: 280, endPoint x: 267, endPoint y: 279, distance: 300.6
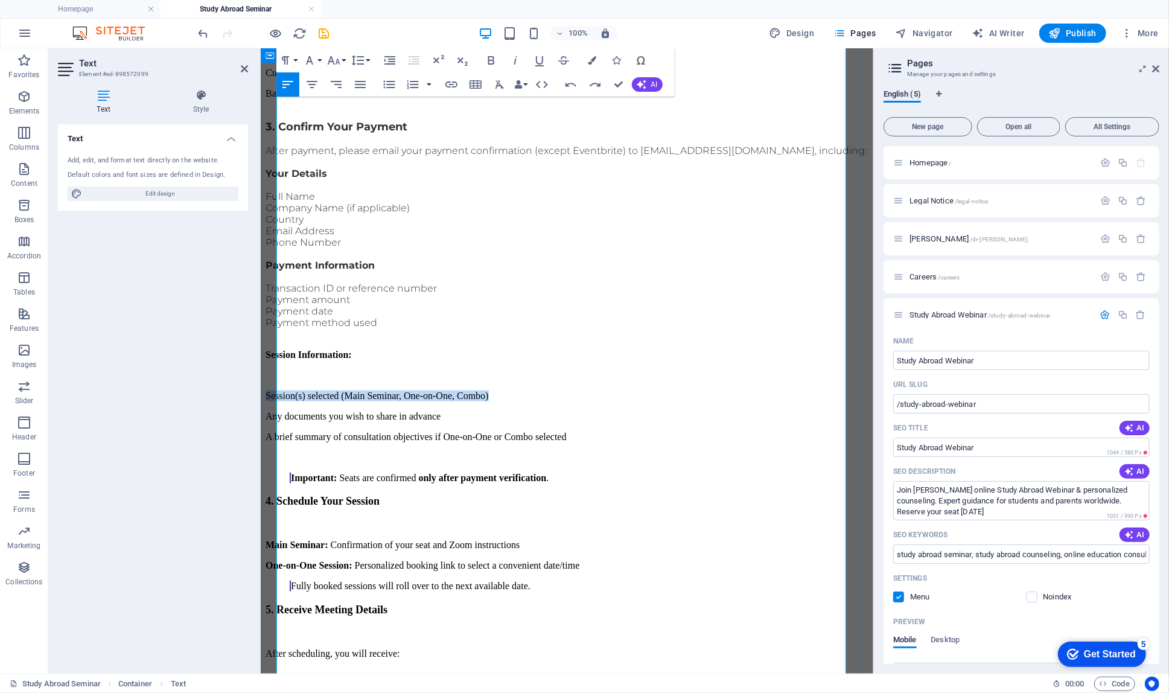
click at [267, 279] on div "🌏 Study Abroad Webinar & Personalized Counseling With [PERSON_NAME] 📅 Date: [DA…" at bounding box center [566, 76] width 603 height 2013
drag, startPoint x: 327, startPoint y: 281, endPoint x: 255, endPoint y: 278, distance: 72.5
click at [260, 278] on html "Skip to main content Home About us Services Partners Advisors FAQ Contact 🌏 Stu…" at bounding box center [566, 412] width 613 height 2951
click at [327, 390] on p "Webinar" at bounding box center [566, 395] width 603 height 11
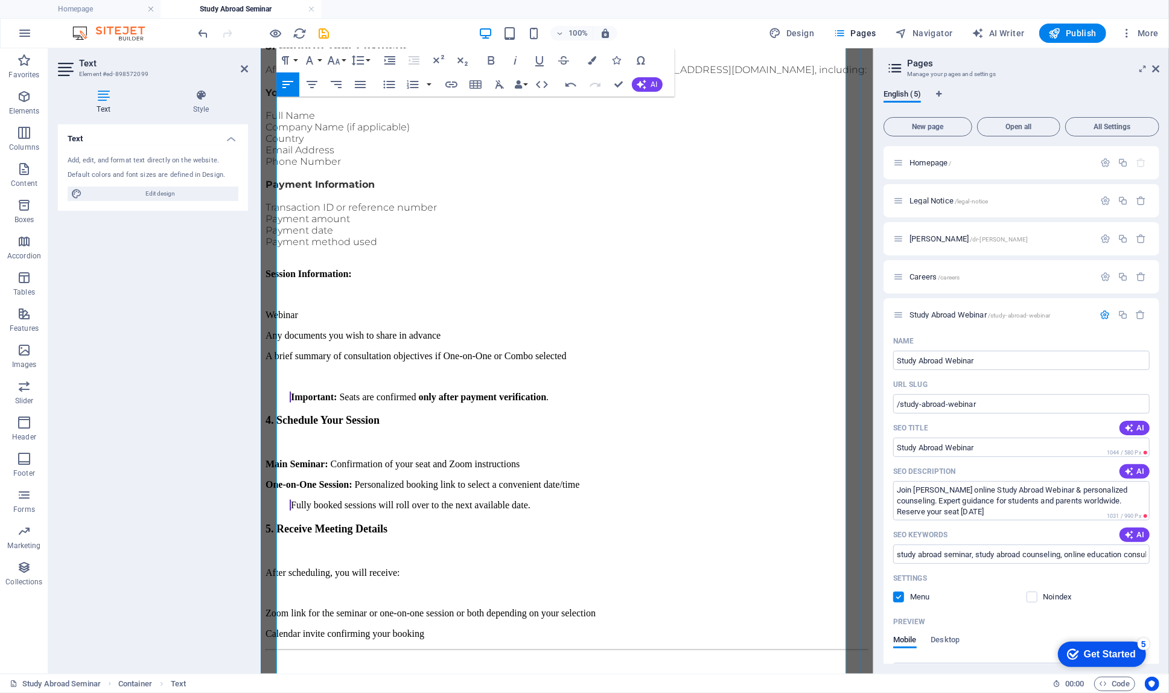
scroll to position [1196, 0]
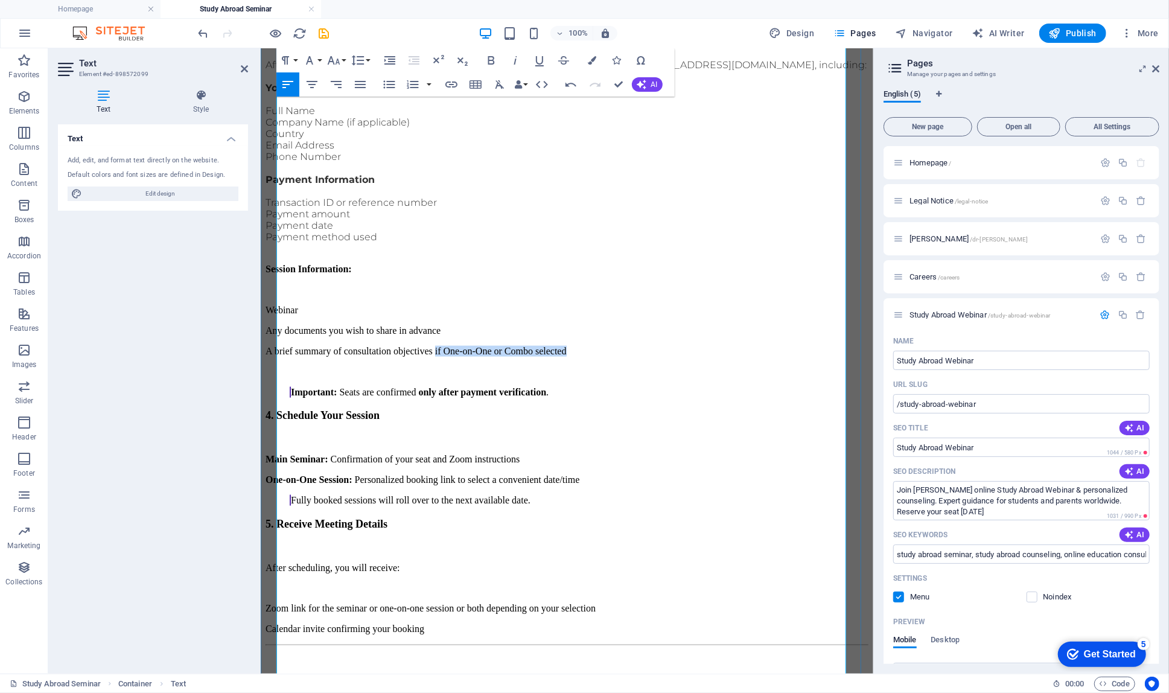
drag, startPoint x: 656, startPoint y: 223, endPoint x: 482, endPoint y: 224, distance: 173.2
click at [482, 345] on p "A brief summary of consultation objectives if One-on-One or Combo selected" at bounding box center [566, 350] width 603 height 11
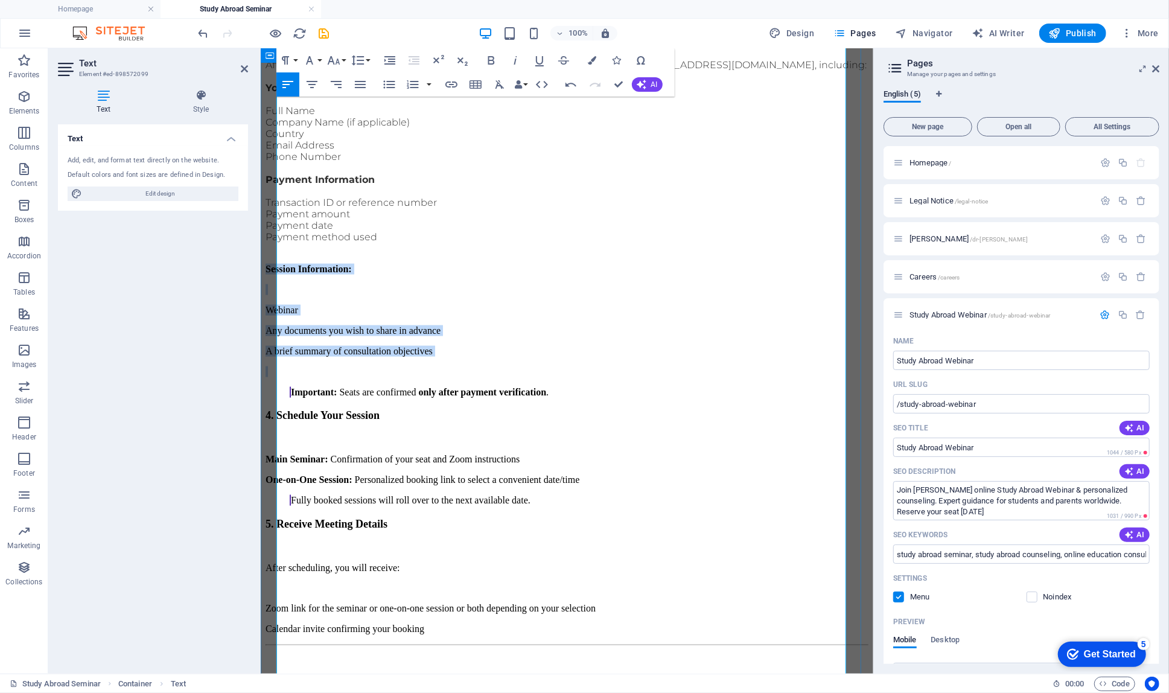
drag, startPoint x: 508, startPoint y: 235, endPoint x: 265, endPoint y: 164, distance: 252.9
click at [494, 325] on p "Any documents you wish to share in advance" at bounding box center [566, 330] width 603 height 11
drag, startPoint x: 493, startPoint y: 231, endPoint x: 256, endPoint y: 216, distance: 237.1
click at [260, 216] on html "Skip to main content Home About us Services Partners Advisors FAQ Contact 🌏 Stu…" at bounding box center [566, 326] width 613 height 2951
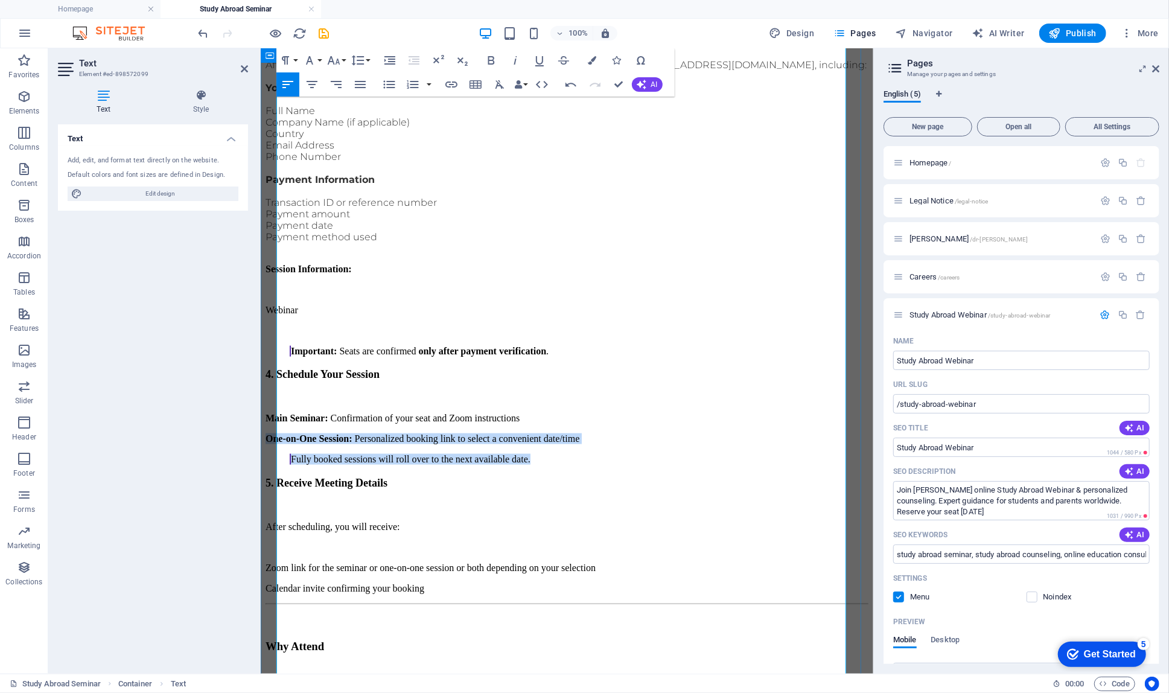
drag, startPoint x: 572, startPoint y: 319, endPoint x: 261, endPoint y: 309, distance: 311.6
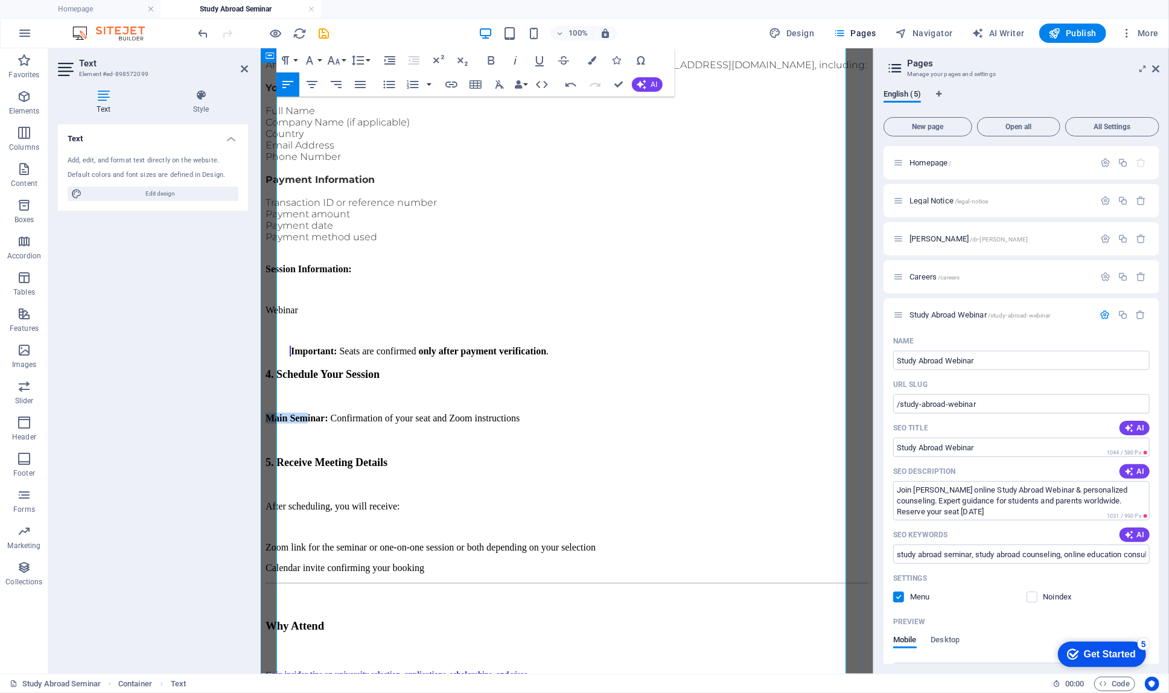
drag, startPoint x: 325, startPoint y: 289, endPoint x: 269, endPoint y: 287, distance: 56.2
click at [346, 433] on p at bounding box center [566, 438] width 603 height 11
drag, startPoint x: 702, startPoint y: 395, endPoint x: 406, endPoint y: 386, distance: 295.9
click at [406, 541] on p "Zoom link for the seminar or one-on-one session or both depending on your selec…" at bounding box center [566, 546] width 603 height 11
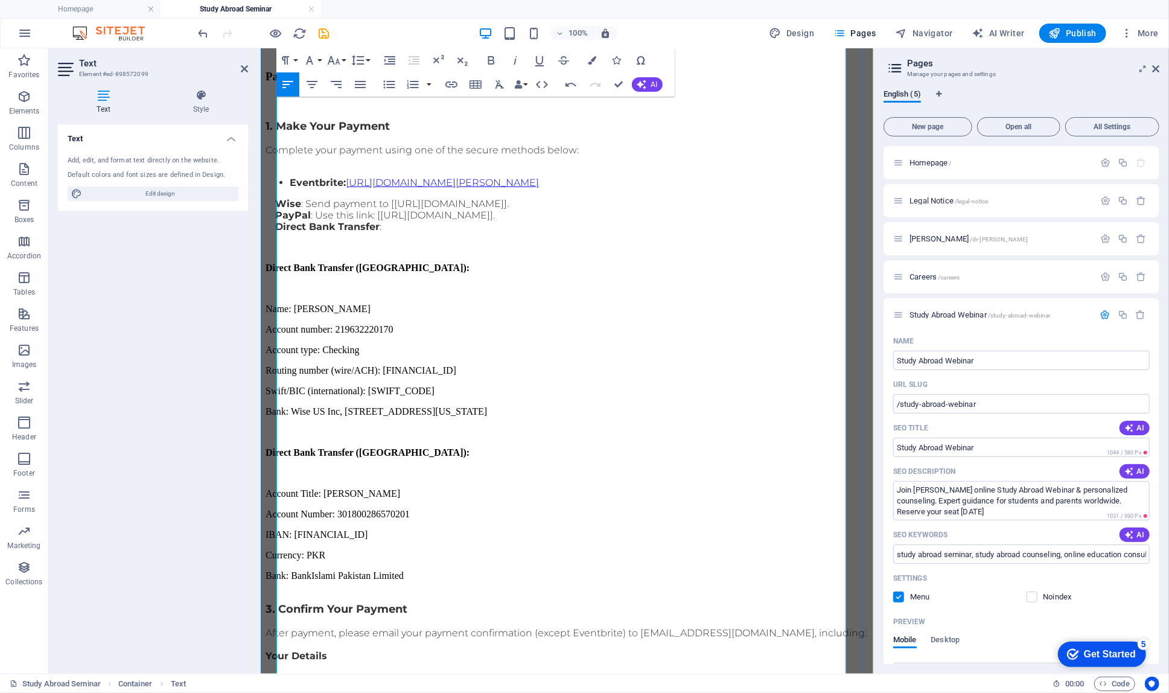
scroll to position [674, 0]
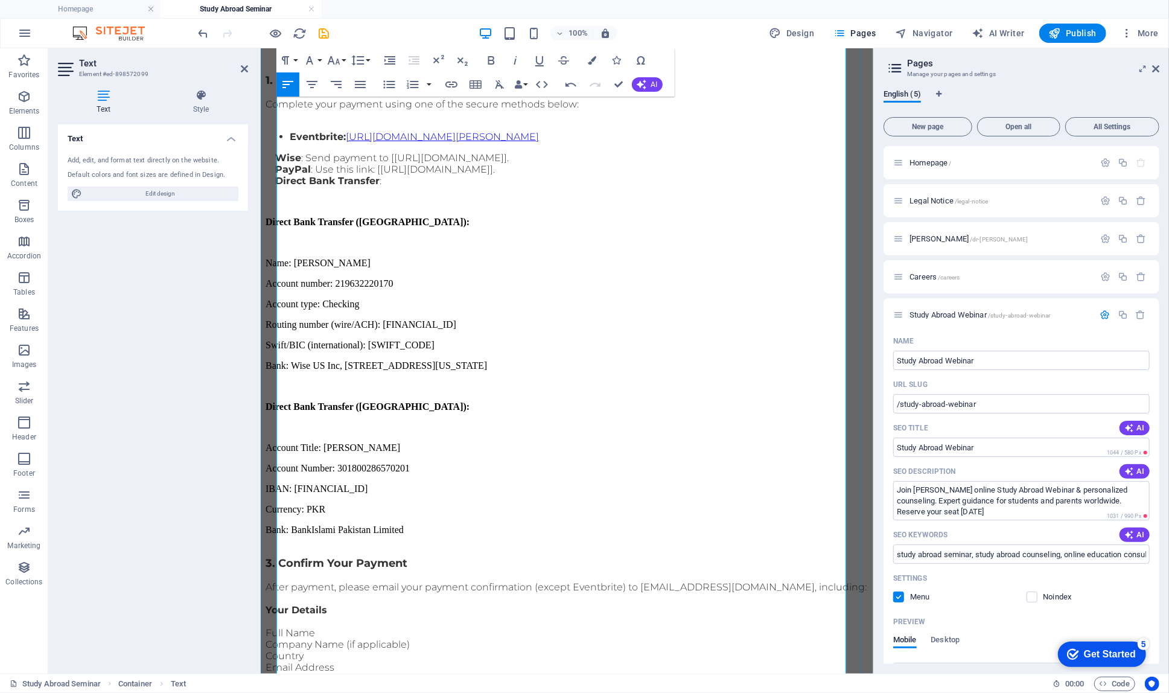
click at [289, 556] on span "3. Confirm Your Payment" at bounding box center [336, 562] width 142 height 13
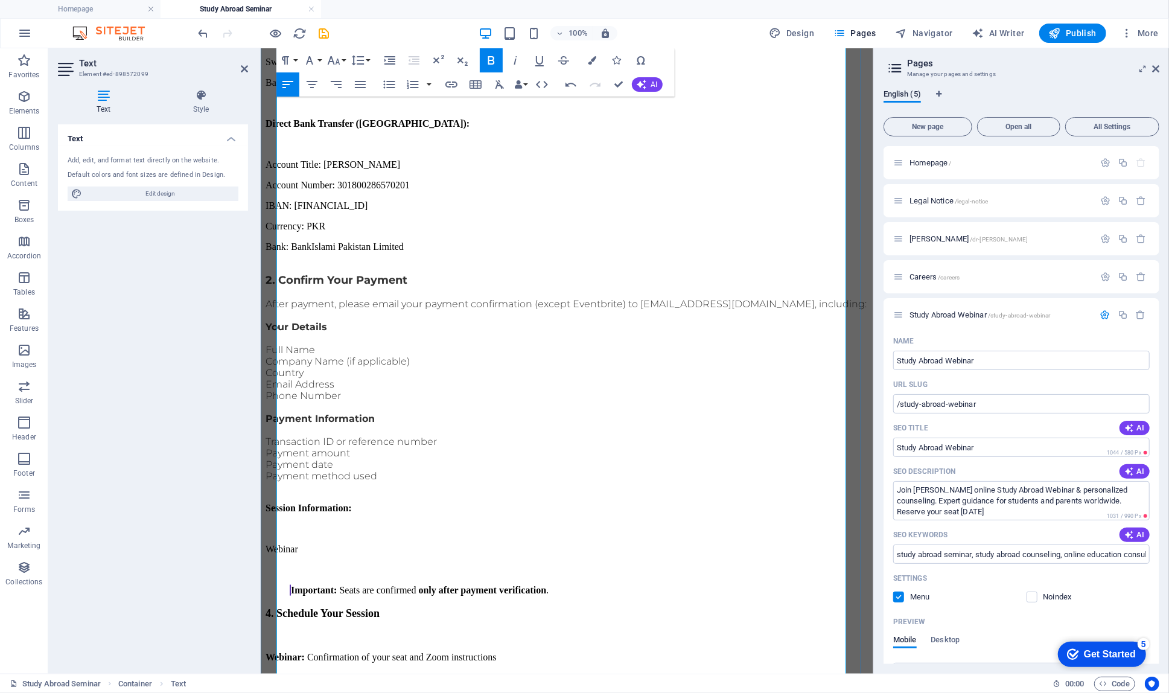
scroll to position [986, 0]
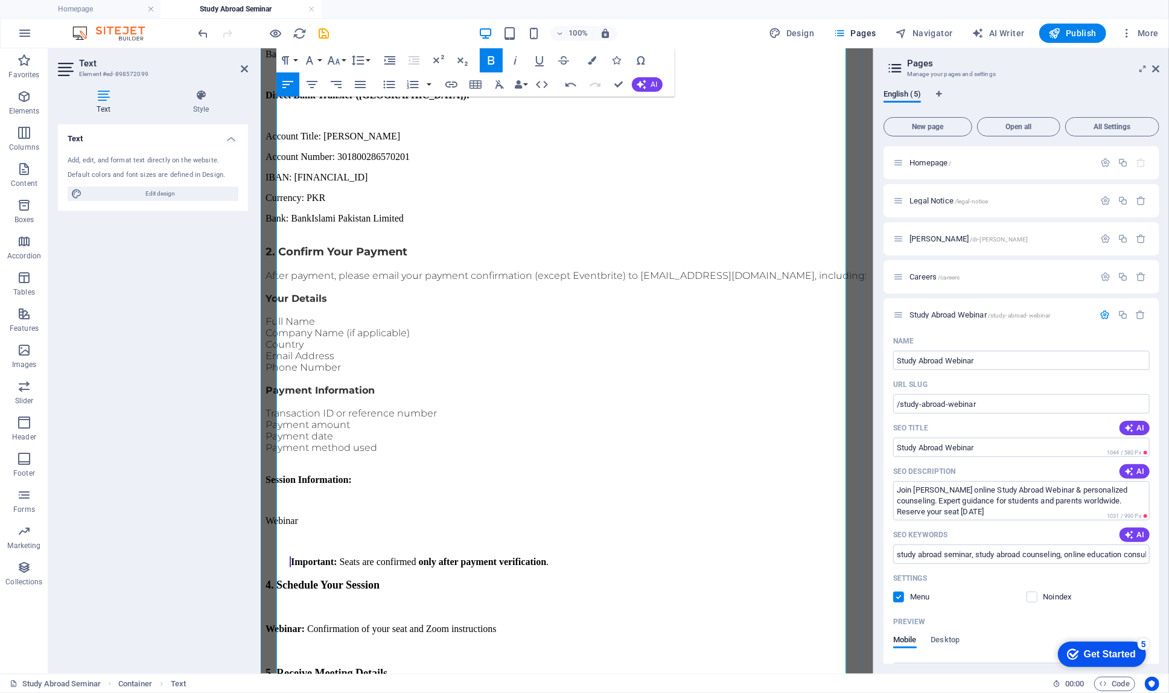
click at [282, 578] on span "4. Schedule Your Session" at bounding box center [322, 584] width 114 height 12
click at [281, 666] on span "5. Receive Meeting Details" at bounding box center [326, 672] width 122 height 12
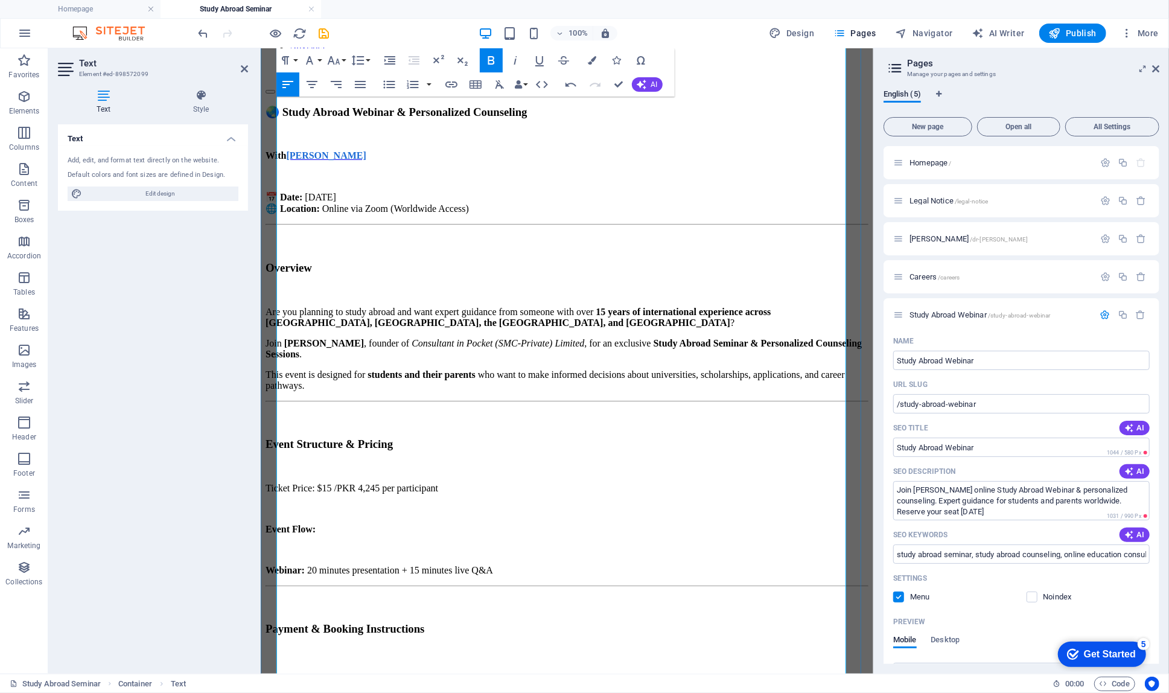
scroll to position [0, 0]
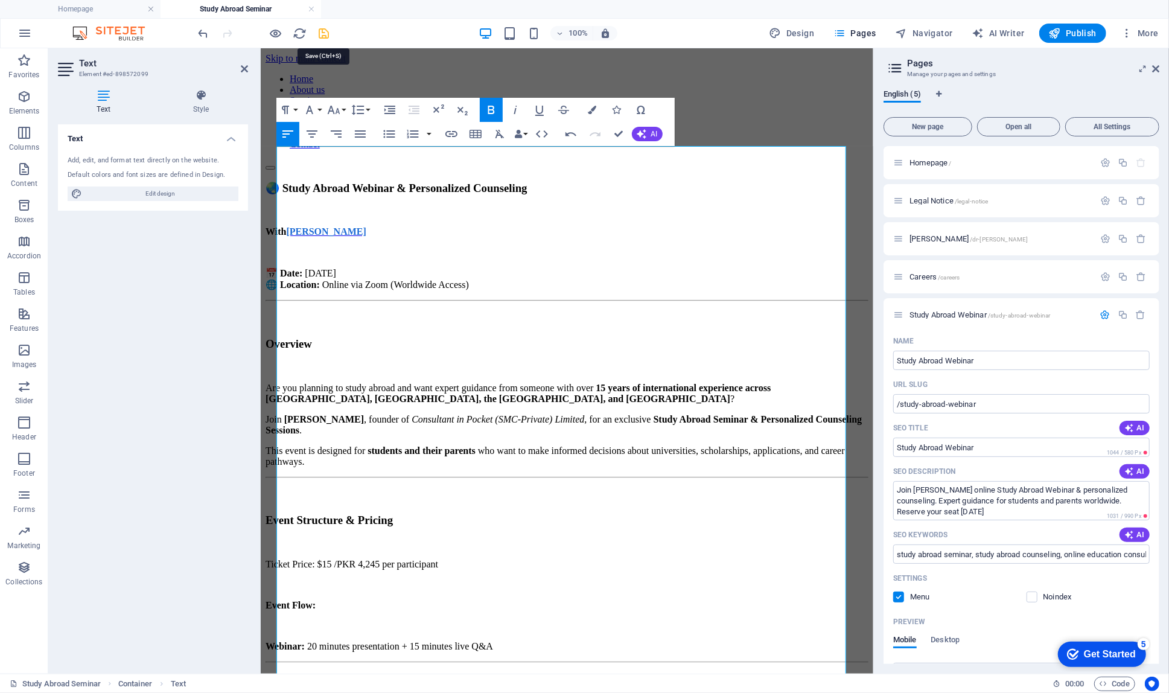
click at [325, 31] on icon "save" at bounding box center [325, 34] width 14 height 14
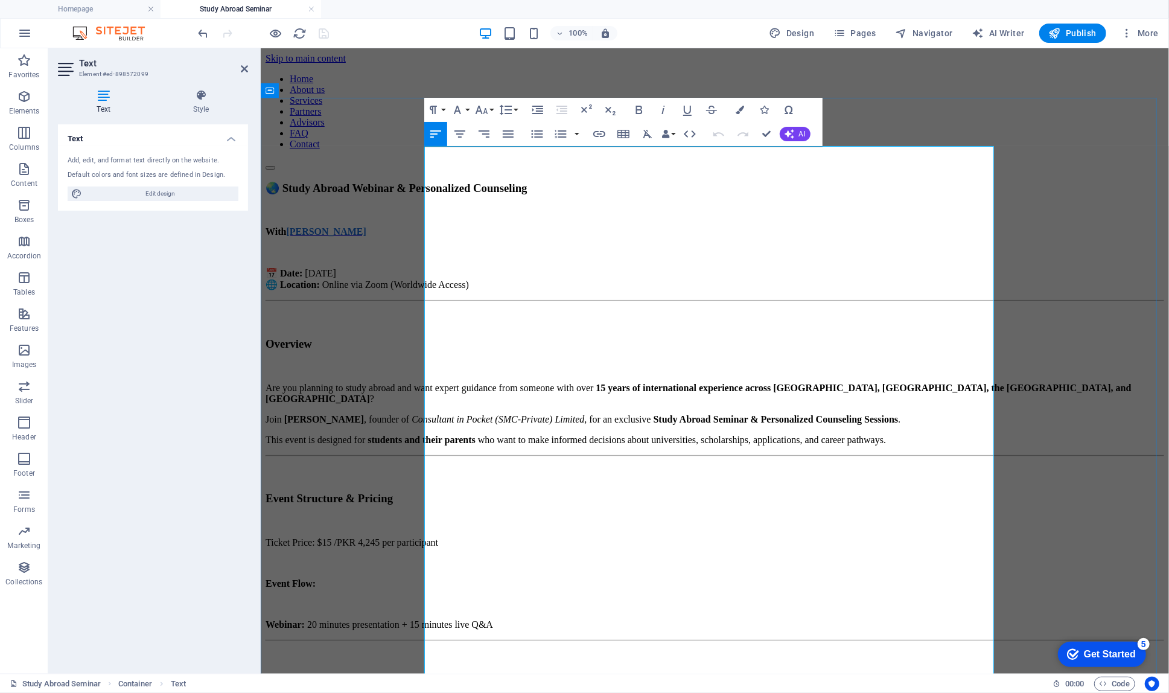
click at [828, 226] on p "With [PERSON_NAME]" at bounding box center [714, 231] width 899 height 11
drag, startPoint x: 899, startPoint y: 160, endPoint x: 653, endPoint y: 156, distance: 246.3
click at [653, 181] on h3 "🌏 Study Abroad Webinar & Personalized Counseling" at bounding box center [714, 187] width 899 height 13
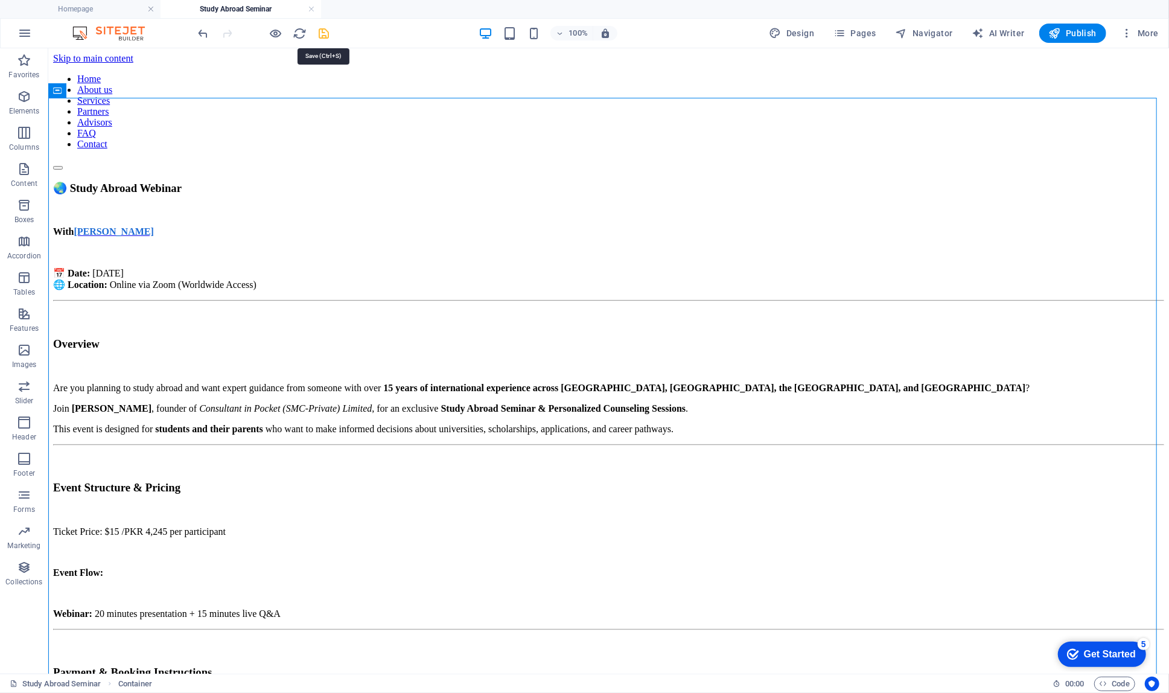
click at [317, 32] on span "save" at bounding box center [324, 34] width 14 height 14
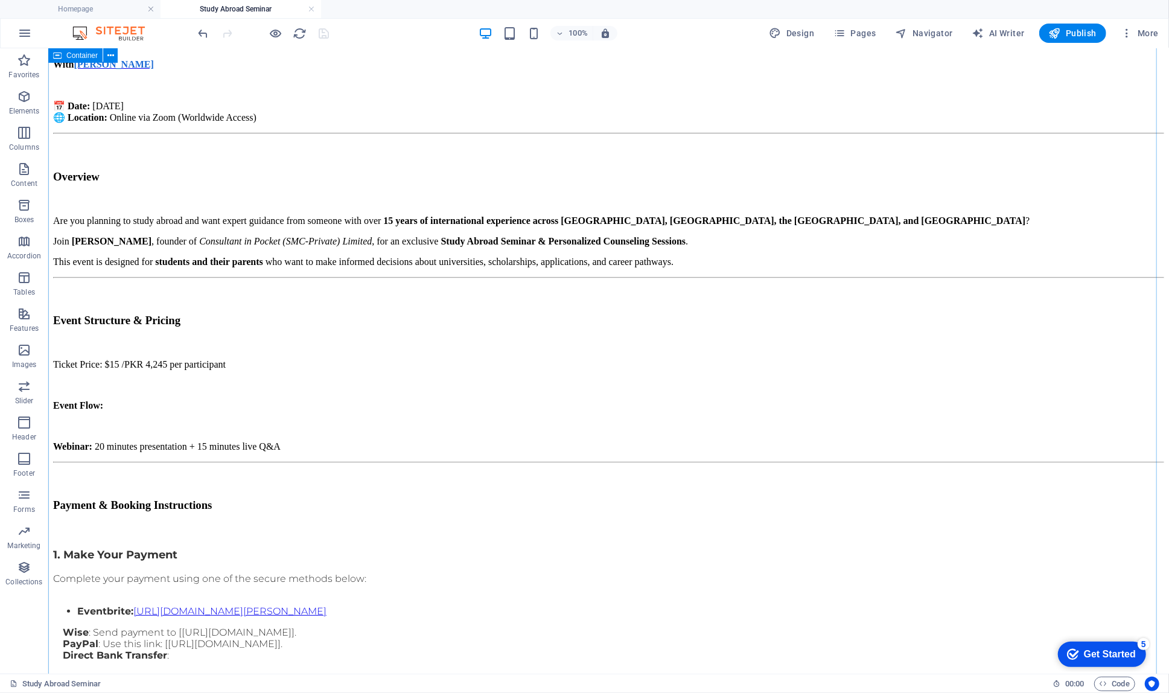
scroll to position [162, 0]
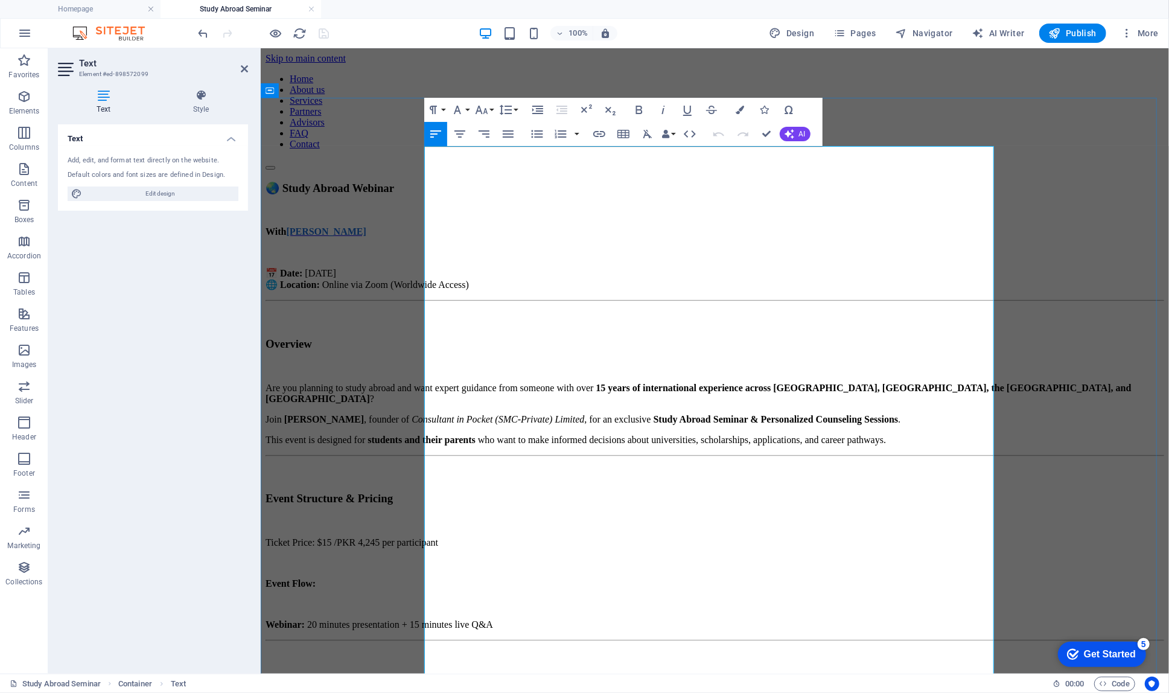
click at [489, 537] on p "Ticket Price: $15 /PKR 4,245 per participant" at bounding box center [714, 542] width 899 height 11
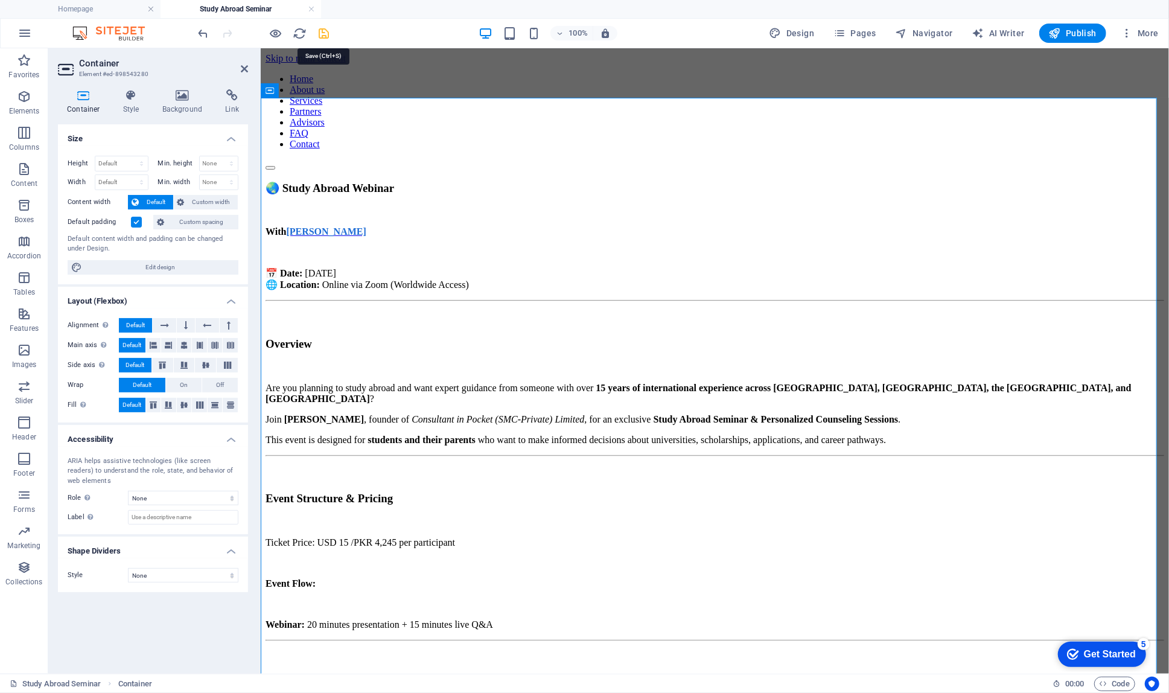
click at [318, 33] on icon "save" at bounding box center [325, 34] width 14 height 14
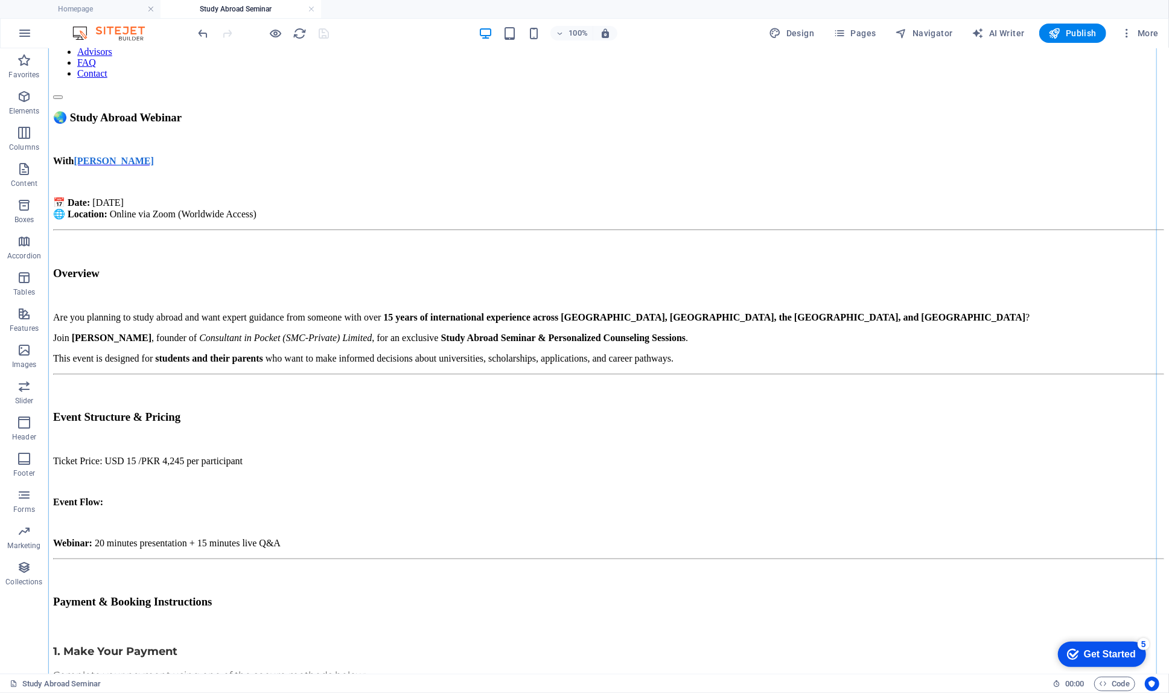
scroll to position [73, 0]
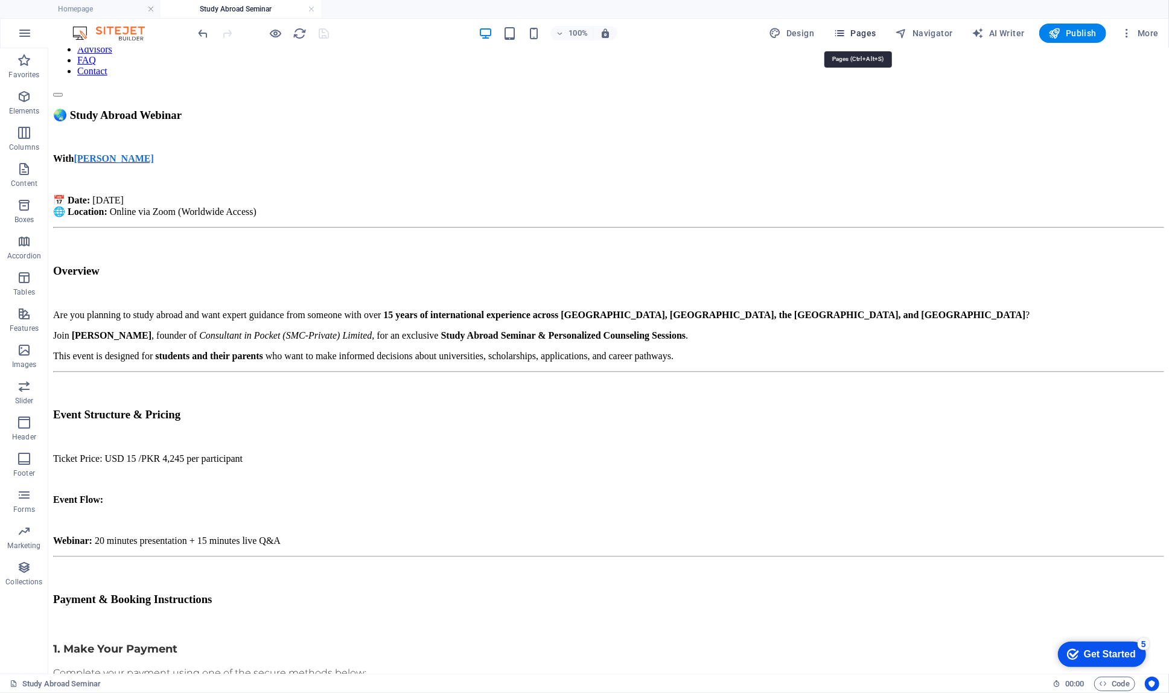
click at [871, 38] on span "Pages" at bounding box center [855, 33] width 42 height 12
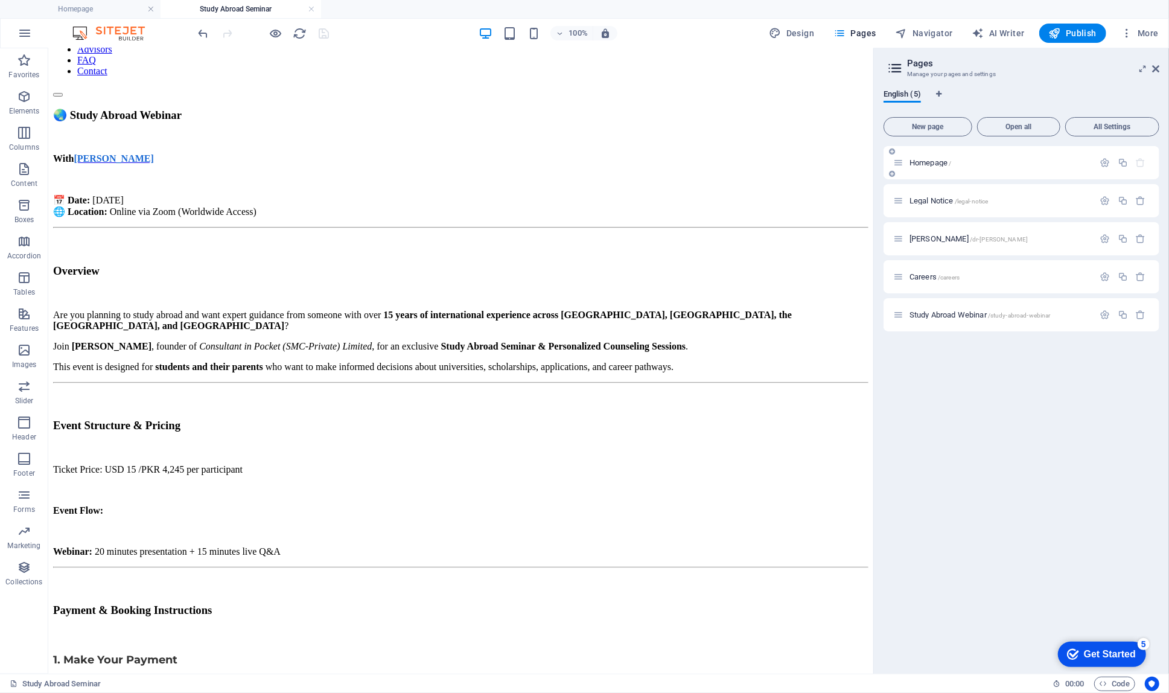
click at [921, 164] on span "Homepage /" at bounding box center [931, 162] width 42 height 9
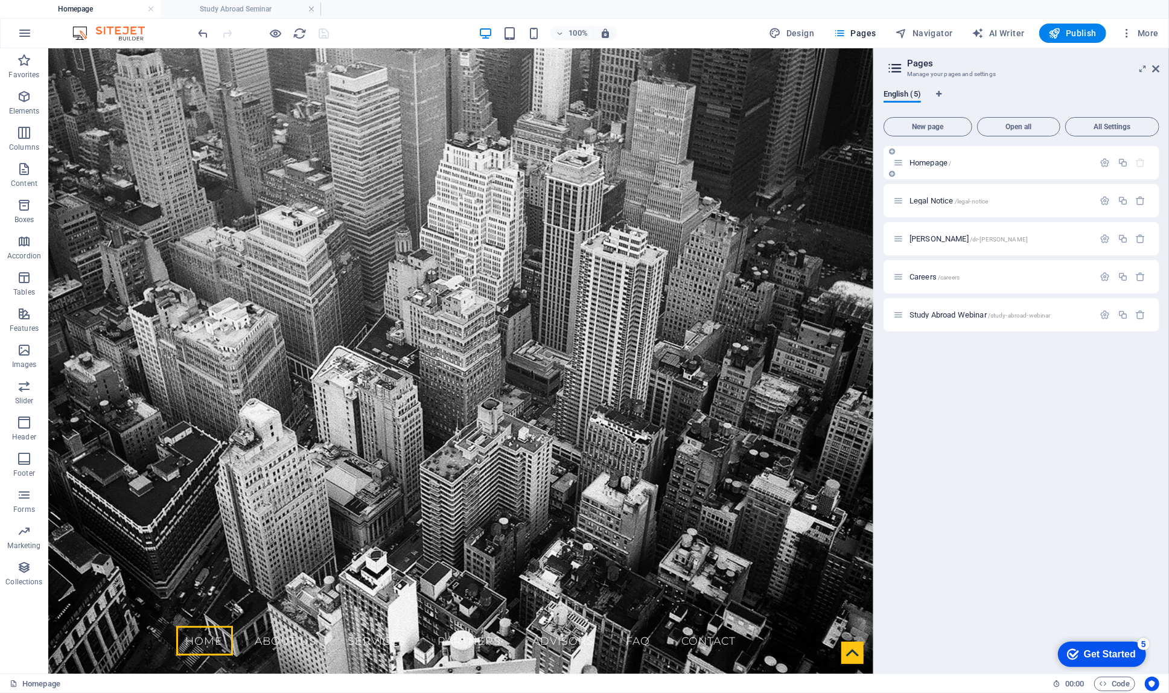
scroll to position [0, 0]
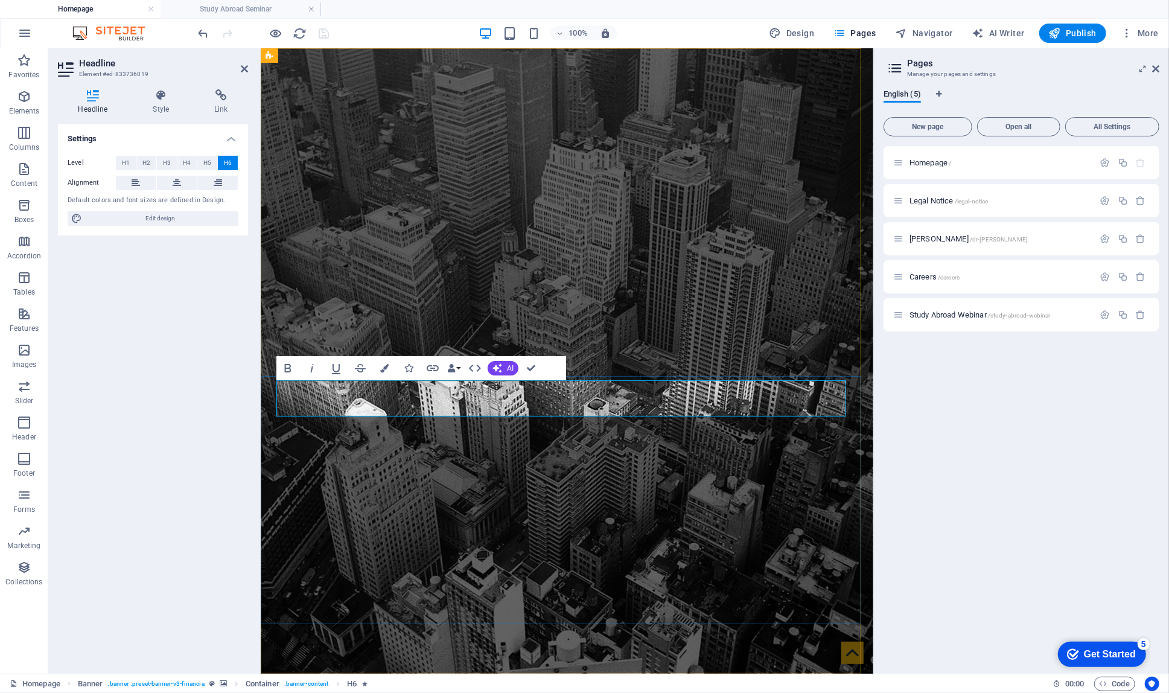
drag, startPoint x: 505, startPoint y: 388, endPoint x: 520, endPoint y: 387, distance: 15.7
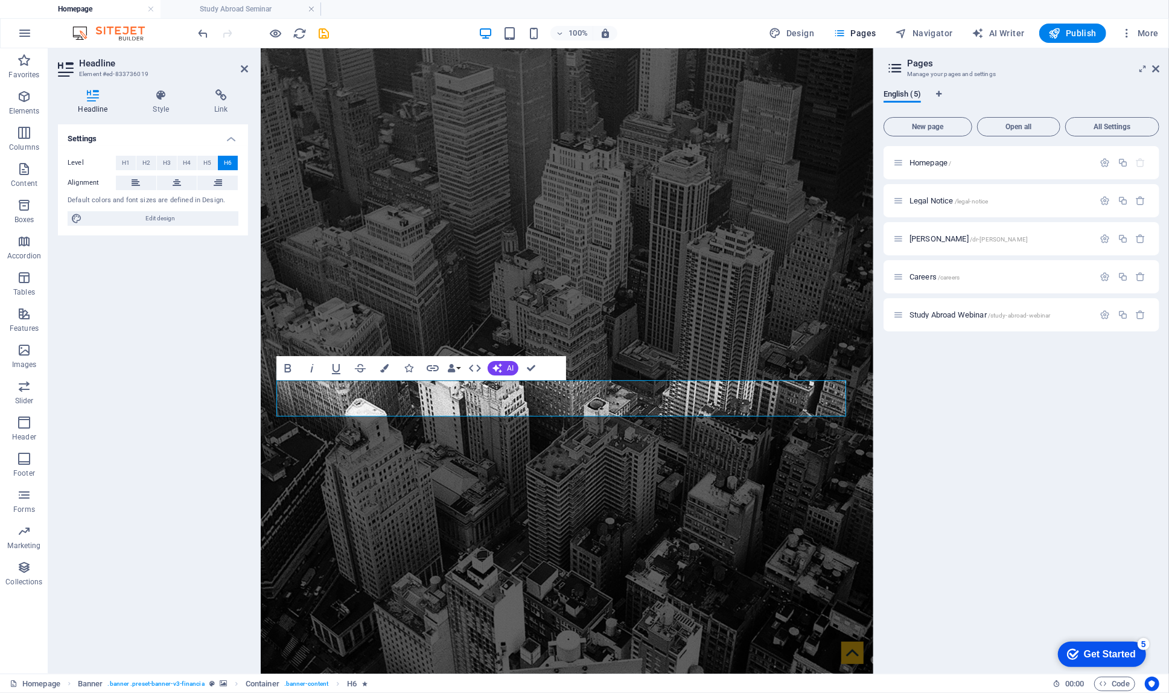
click at [91, 95] on icon at bounding box center [93, 95] width 70 height 12
click at [165, 91] on icon at bounding box center [161, 95] width 57 height 12
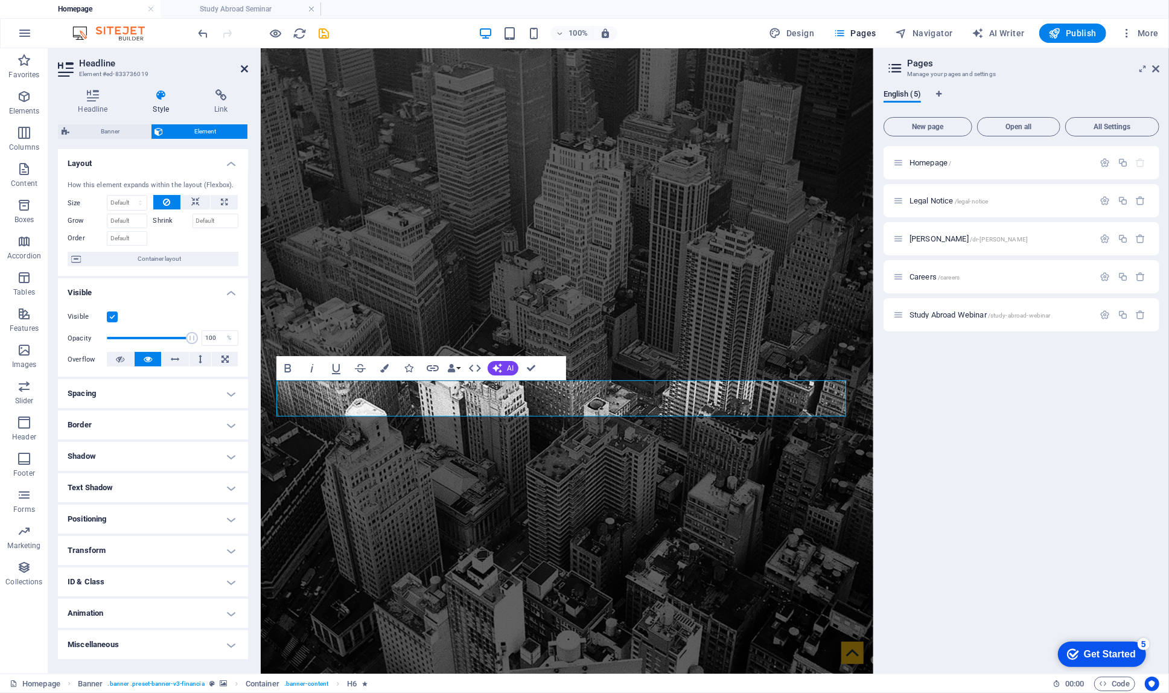
click at [246, 66] on icon at bounding box center [244, 69] width 7 height 10
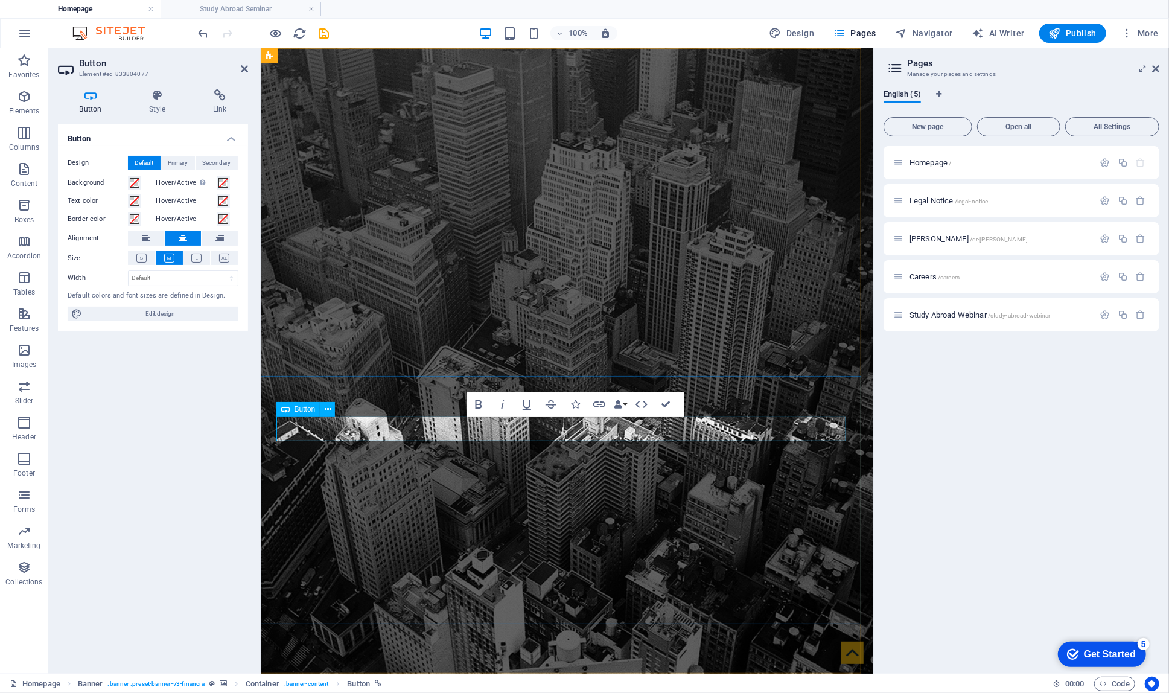
click at [596, 407] on icon "button" at bounding box center [599, 404] width 14 height 14
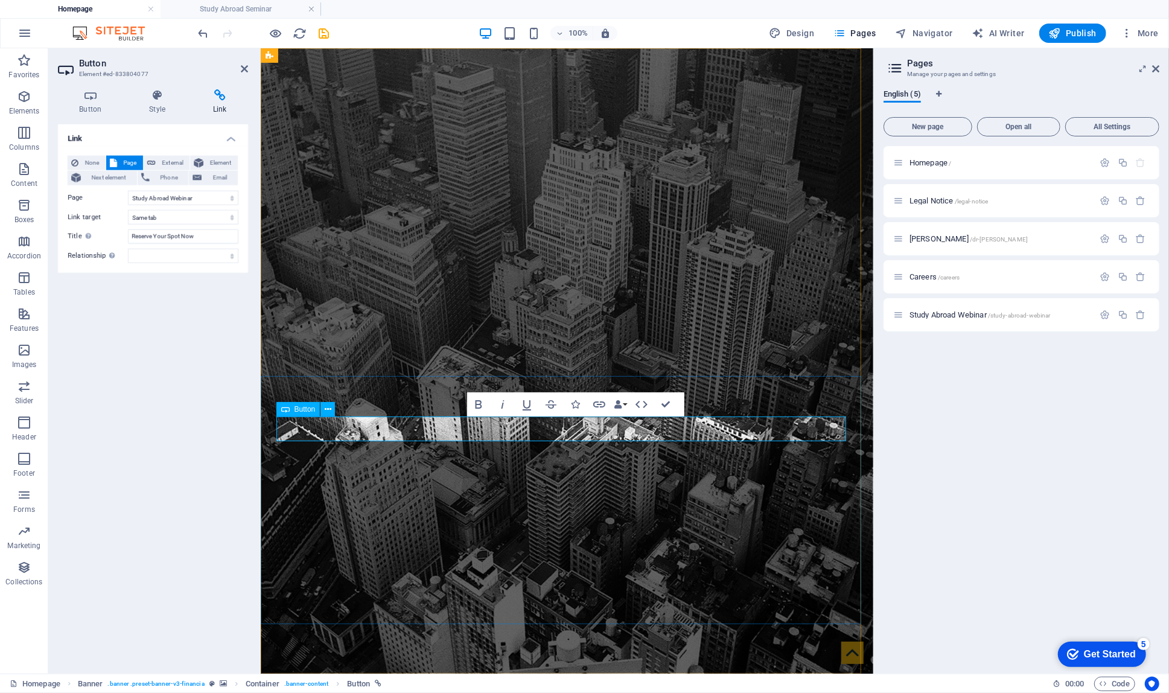
click at [324, 33] on icon "save" at bounding box center [325, 34] width 14 height 14
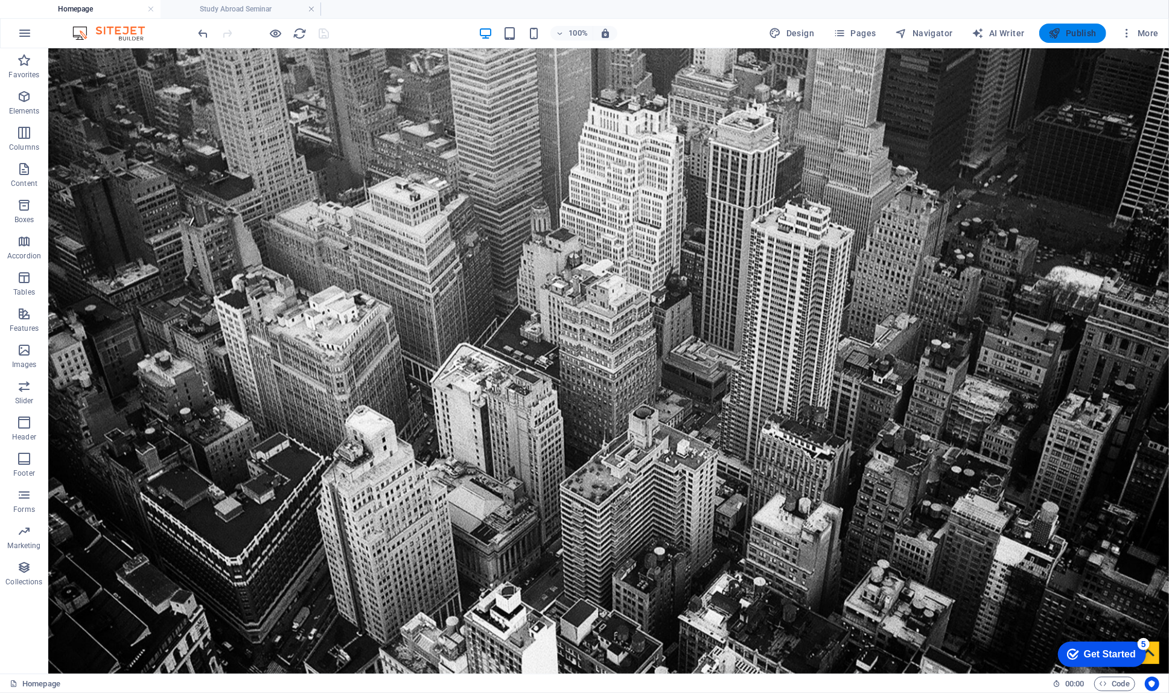
click at [1059, 31] on icon "button" at bounding box center [1055, 33] width 12 height 12
